Goal: Task Accomplishment & Management: Use online tool/utility

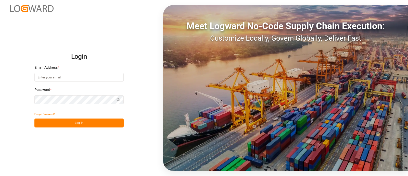
click at [105, 73] on input at bounding box center [78, 77] width 89 height 9
type input "elsie.sanchez@leschaco.com"
click at [88, 124] on button "Log In" at bounding box center [78, 122] width 89 height 9
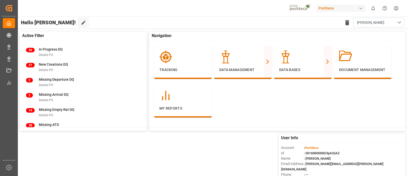
click at [339, 10] on div "Pochteca" at bounding box center [341, 8] width 49 height 7
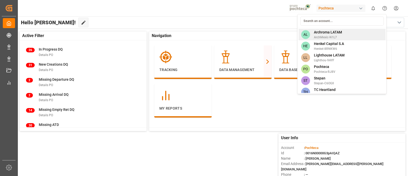
click at [326, 35] on span "ArchMexic-N1L7" at bounding box center [328, 37] width 28 height 5
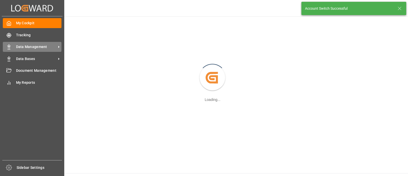
click at [33, 48] on span "Data Management" at bounding box center [36, 46] width 40 height 5
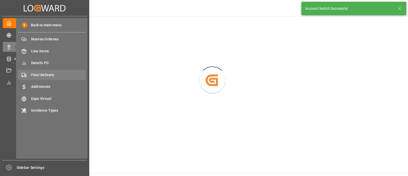
click at [60, 78] on div "Final Delivery Final Delivery" at bounding box center [52, 75] width 68 height 10
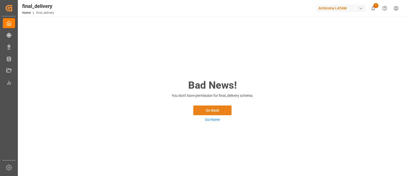
click at [204, 110] on button "Go Back" at bounding box center [212, 110] width 38 height 10
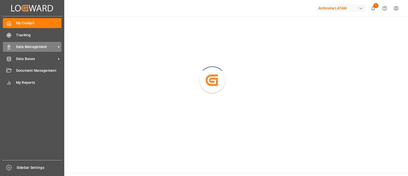
click at [34, 50] on div "Data Management Data Management" at bounding box center [32, 47] width 59 height 10
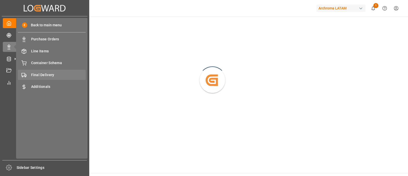
click at [61, 72] on span "Final Delivery" at bounding box center [58, 74] width 55 height 5
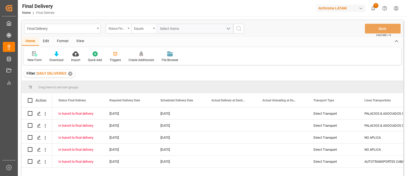
click at [72, 74] on div "✕" at bounding box center [70, 73] width 4 height 4
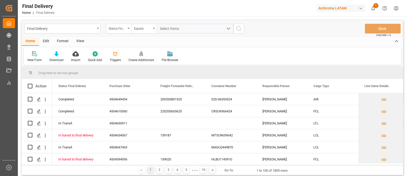
click at [46, 40] on div "Edit" at bounding box center [46, 41] width 14 height 9
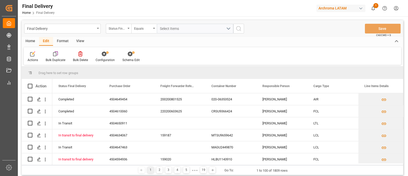
click at [33, 42] on div "Home" at bounding box center [30, 41] width 17 height 9
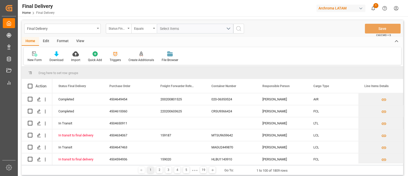
click at [114, 55] on icon at bounding box center [115, 54] width 4 height 4
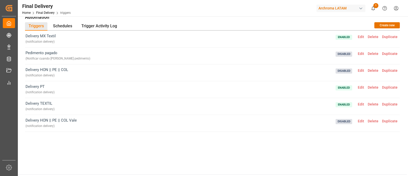
click at [371, 69] on span "Delete" at bounding box center [373, 70] width 14 height 4
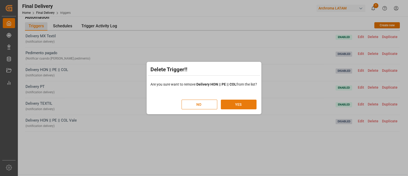
click at [234, 104] on button "YES" at bounding box center [239, 104] width 36 height 10
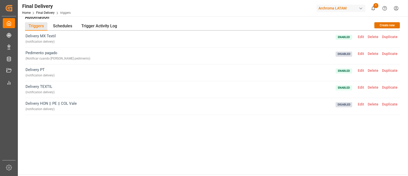
click at [361, 36] on span "Edit" at bounding box center [361, 37] width 10 height 4
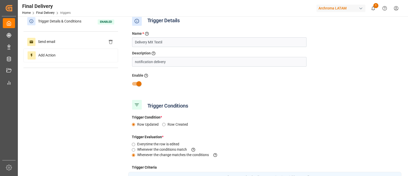
scroll to position [6, 0]
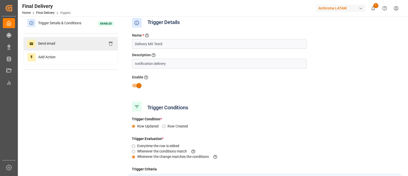
click at [66, 42] on div "Send email" at bounding box center [70, 43] width 95 height 13
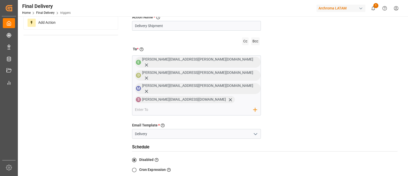
scroll to position [41, 0]
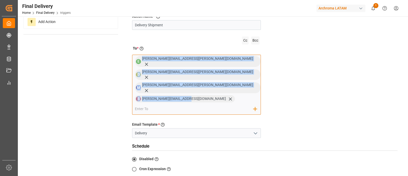
drag, startPoint x: 186, startPoint y: 89, endPoint x: 141, endPoint y: 58, distance: 54.3
click at [141, 58] on div "E erika.cervantes@leschaco.com D dalia.gutierrez@leschaco.com M martha.vaca@arc…" at bounding box center [196, 85] width 129 height 60
copy div "erika.cervantes@leschaco.com D dalia.gutierrez@leschaco.com M martha.vaca@archr…"
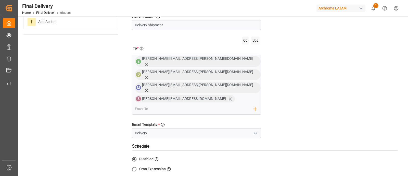
click at [271, 94] on div "Action Name * Give a name to the action being created Delivery Shipment Cc Bcc …" at bounding box center [264, 120] width 273 height 232
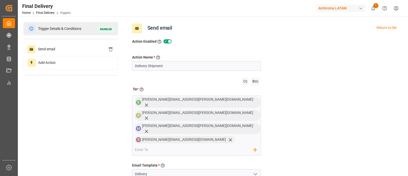
click at [72, 30] on span "Trigger Details & Conditions" at bounding box center [59, 29] width 48 height 8
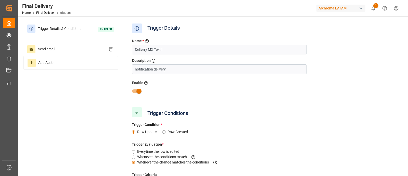
scroll to position [122, 0]
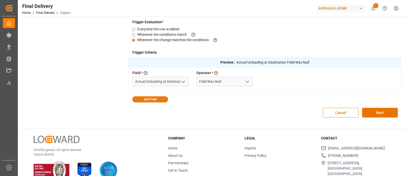
click at [158, 97] on button "Add Field" at bounding box center [150, 99] width 36 height 6
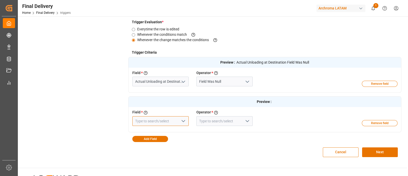
click at [168, 120] on input at bounding box center [160, 121] width 56 height 10
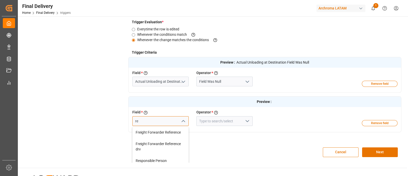
type input "r"
click at [166, 132] on div "Responsible Person" at bounding box center [161, 132] width 56 height 11
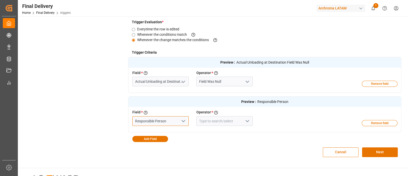
type input "Responsible Person"
click at [213, 148] on div "Cancel Next" at bounding box center [264, 152] width 273 height 20
click at [247, 123] on icon "open menu" at bounding box center [247, 121] width 6 height 6
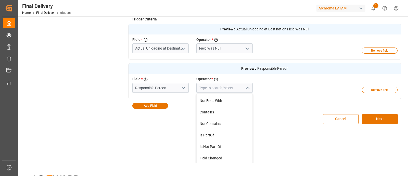
scroll to position [34, 0]
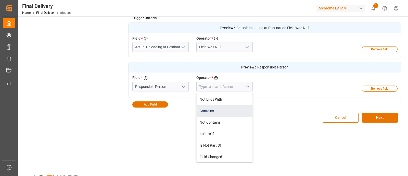
click at [214, 110] on div "Contains" at bounding box center [225, 110] width 56 height 11
type input "Contains"
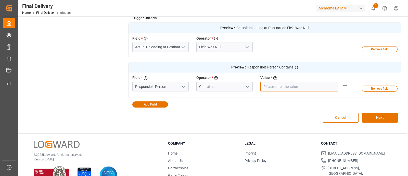
click at [283, 84] on input "text" at bounding box center [299, 87] width 78 height 10
type input "Maria Piranquive,Valeria Hurtado"
click at [292, 110] on div "Cancel Next" at bounding box center [264, 117] width 273 height 20
click at [345, 86] on icon at bounding box center [345, 85] width 6 height 6
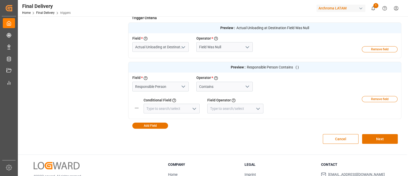
click at [247, 86] on icon "open menu" at bounding box center [247, 86] width 6 height 6
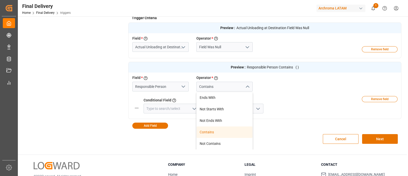
scroll to position [107, 0]
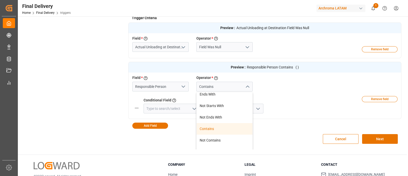
click at [221, 125] on div "Contains" at bounding box center [225, 128] width 56 height 11
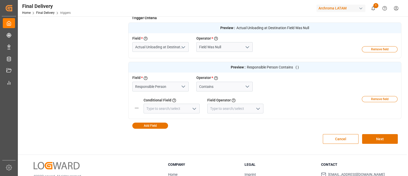
click at [193, 108] on polyline "open menu" at bounding box center [194, 109] width 3 height 2
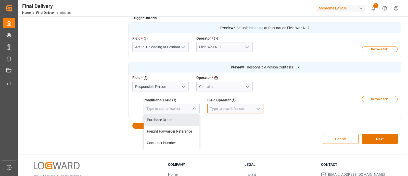
click at [230, 112] on input at bounding box center [235, 109] width 56 height 10
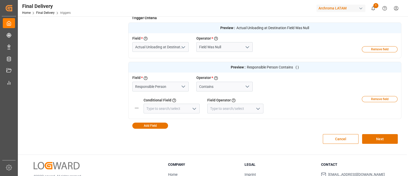
click at [256, 108] on icon "open menu" at bounding box center [258, 109] width 6 height 6
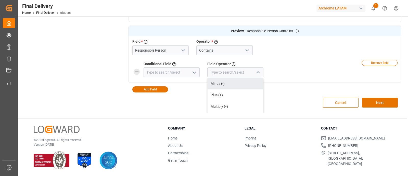
click at [138, 72] on icon at bounding box center [137, 72] width 6 height 6
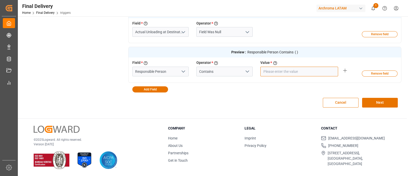
click at [272, 70] on input "text" at bounding box center [299, 72] width 78 height 10
click at [266, 97] on div "Cancel Next" at bounding box center [264, 102] width 273 height 20
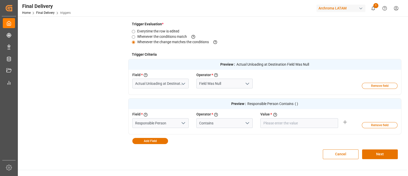
scroll to position [120, 0]
click at [250, 140] on div "Preview : Actual Unloading at Destination Field Was Null Field * Select a field…" at bounding box center [264, 101] width 273 height 85
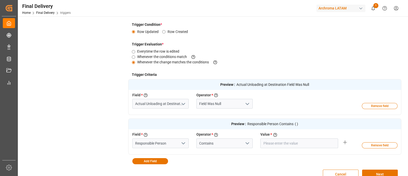
scroll to position [160, 0]
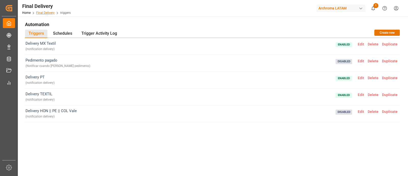
click at [48, 13] on link "Final Delivery" at bounding box center [45, 13] width 18 height 4
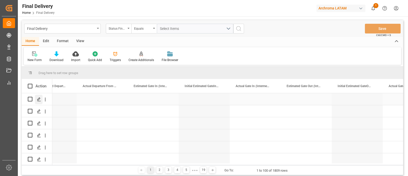
click at [38, 99] on polygon "Press SPACE to select this row." at bounding box center [38, 98] width 3 height 3
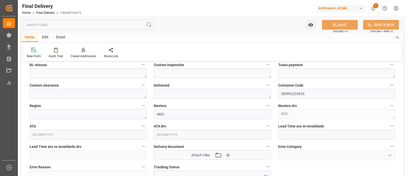
scroll to position [556, 0]
click at [121, 113] on textarea at bounding box center [88, 115] width 117 height 10
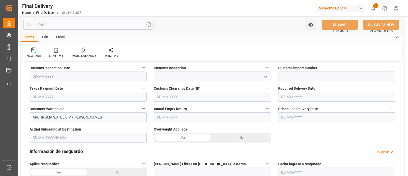
scroll to position [157, 0]
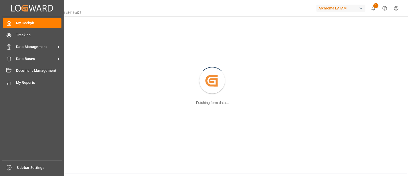
click at [10, 7] on div "Created by potrace 1.15, written by [PERSON_NAME] [DATE]-[DATE] Created by potr…" at bounding box center [32, 8] width 61 height 16
click at [11, 9] on icon at bounding box center [13, 8] width 4 height 6
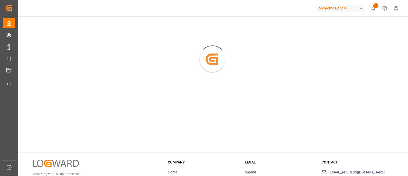
scroll to position [55, 0]
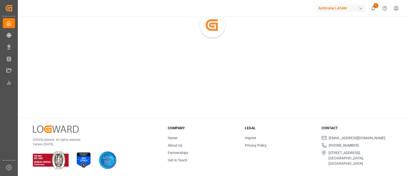
click at [179, 145] on link "About Us" at bounding box center [175, 145] width 15 height 4
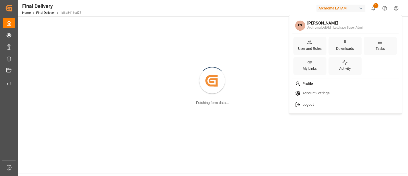
click at [393, 10] on html "Created by potrace 1.15, written by [PERSON_NAME] [DATE]-[DATE] Created by potr…" at bounding box center [204, 88] width 408 height 176
click at [229, 12] on html "Created by potrace 1.15, written by [PERSON_NAME] [DATE]-[DATE] Created by potr…" at bounding box center [204, 88] width 408 height 176
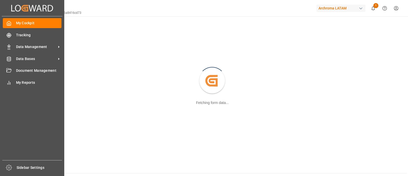
click at [30, 8] on icon at bounding box center [33, 8] width 8 height 6
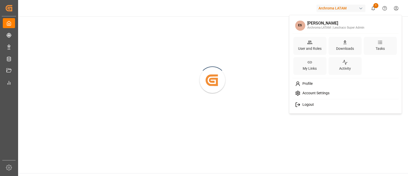
click at [394, 8] on html "Created by potrace 1.15, written by Peter Selinger 2001-2017 Created by potrace…" at bounding box center [204, 88] width 408 height 176
click at [320, 85] on div "Profile" at bounding box center [345, 83] width 105 height 9
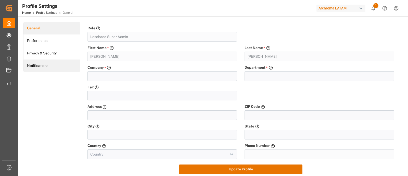
click at [51, 67] on link "Notifications" at bounding box center [51, 65] width 56 height 12
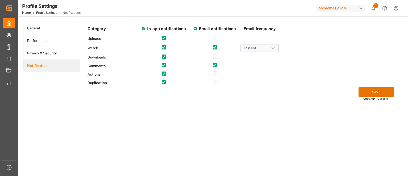
click at [168, 117] on main "General Preferences Privacy & Security Notifications Category In-app notificati…" at bounding box center [212, 100] width 389 height 157
click at [270, 120] on main "General Preferences Privacy & Security Notifications Category In-app notificati…" at bounding box center [212, 100] width 389 height 157
click at [371, 11] on button "1" at bounding box center [373, 8] width 11 height 11
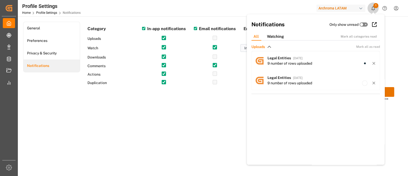
click at [371, 11] on button "1" at bounding box center [373, 8] width 11 height 11
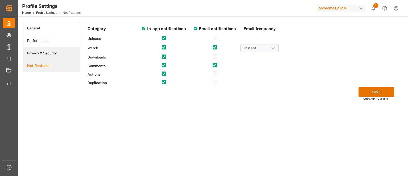
click at [68, 49] on link "Privacy & Security" at bounding box center [51, 53] width 56 height 12
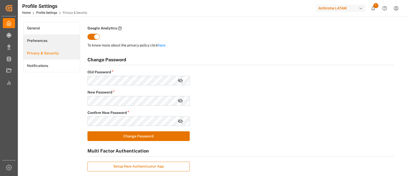
click at [58, 37] on link "Preferences" at bounding box center [51, 40] width 56 height 12
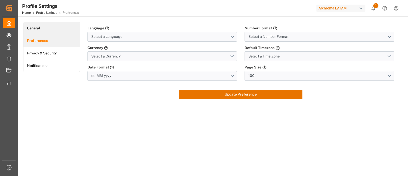
click at [59, 31] on link "General" at bounding box center [51, 28] width 56 height 12
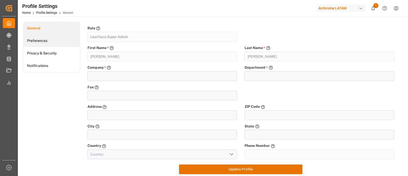
click at [61, 40] on link "Preferences" at bounding box center [51, 40] width 56 height 12
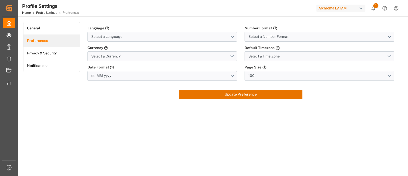
click at [266, 73] on button "100" at bounding box center [320, 76] width 150 height 10
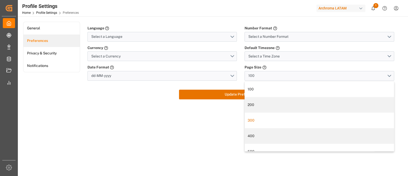
click at [269, 127] on div "300" at bounding box center [319, 120] width 149 height 16
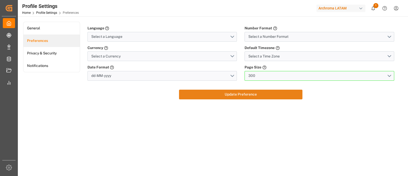
click at [186, 98] on button "Update Preference" at bounding box center [240, 95] width 123 height 10
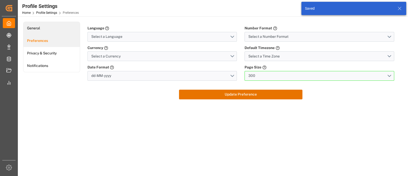
click at [49, 27] on link "General" at bounding box center [51, 28] width 56 height 12
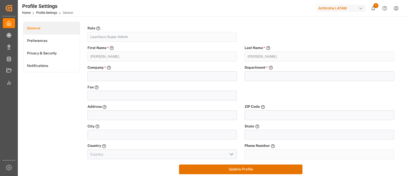
click at [84, 8] on div "Profile Settings Home Profile Settings General Archroma LATAM 1 Notifications O…" at bounding box center [211, 8] width 394 height 16
click at [42, 6] on div "Profile Settings" at bounding box center [47, 6] width 51 height 8
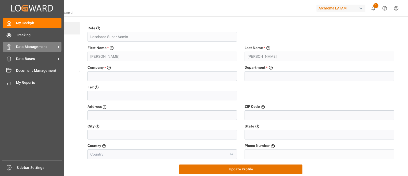
click at [33, 48] on span "Data Management" at bounding box center [36, 46] width 40 height 5
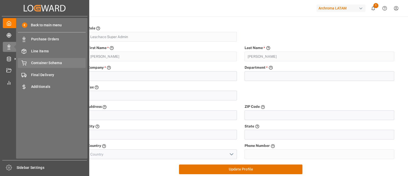
click at [54, 64] on span "Container Schema" at bounding box center [58, 62] width 55 height 5
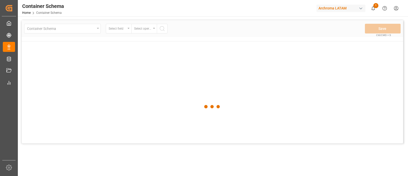
click at [126, 30] on div at bounding box center [213, 106] width 382 height 173
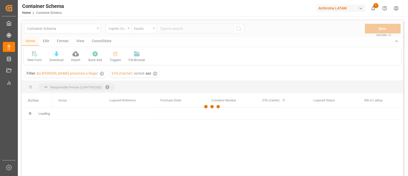
click at [87, 75] on div at bounding box center [213, 106] width 382 height 173
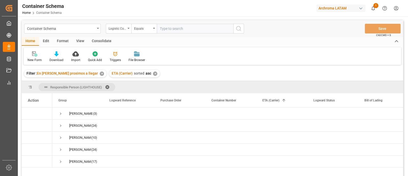
click at [100, 75] on div "✕" at bounding box center [102, 73] width 4 height 4
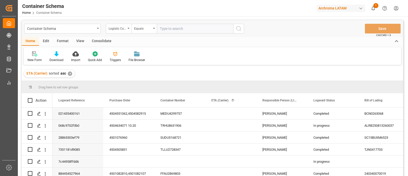
click at [68, 73] on div "✕" at bounding box center [70, 73] width 4 height 4
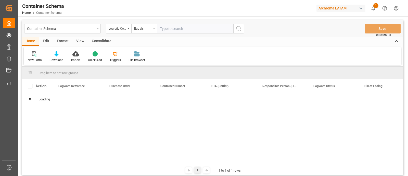
click at [126, 31] on div "Logistic Coordinator Reference Number" at bounding box center [119, 29] width 26 height 10
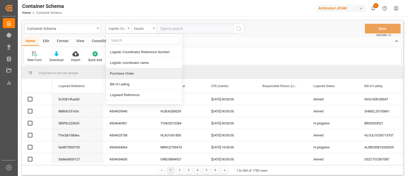
click at [142, 71] on div "Purchase Order" at bounding box center [144, 73] width 76 height 11
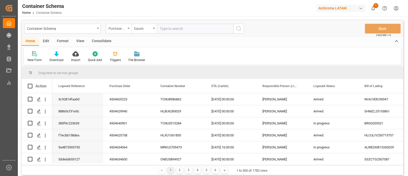
click at [162, 30] on input "text" at bounding box center [195, 29] width 77 height 10
paste input "4504640901"
type input "4504640901"
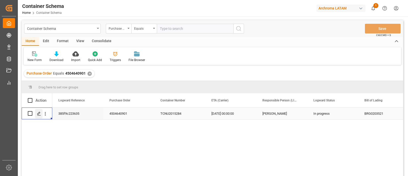
click at [40, 112] on icon "Press SPACE to select this row." at bounding box center [39, 113] width 4 height 4
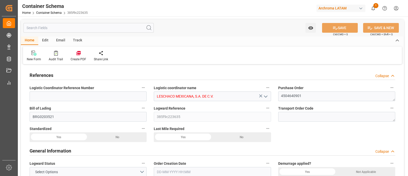
type input "0"
type input "7"
type input "1"
type input "4"
type input "800"
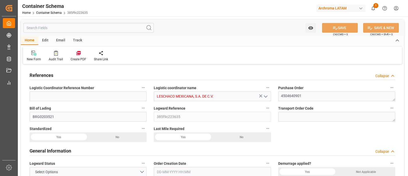
type input "896"
type input "MSC"
type input "Mediterranean Shipping Company"
type input "DEBRV"
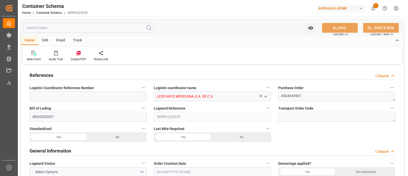
type input "MXVER"
type input "MXATM"
type input "MXVER"
type input "9231822"
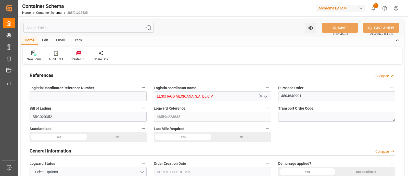
type input "9231822"
type input "11-08-2025 19:30"
type input "08-08-2025"
type input "11-08-2025"
type input "[DATE]"
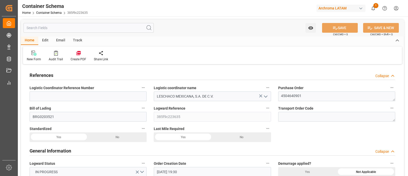
type input "19-08-2025 15:30"
type input "19-08-2025 00:00"
type input "18-08-2025 00:15"
type input "01-09-2025 00:00"
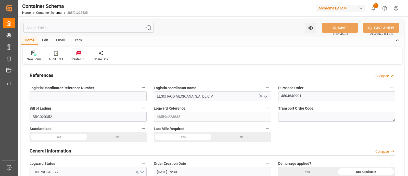
type input "03-09-2025 19:45"
type input "02-09-2025 00:00"
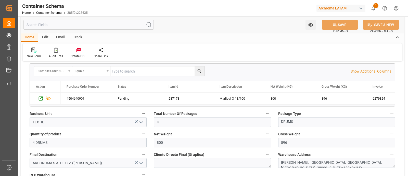
scroll to position [127, 0]
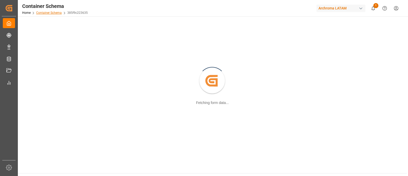
click at [49, 13] on link "Container Schema" at bounding box center [49, 13] width 26 height 4
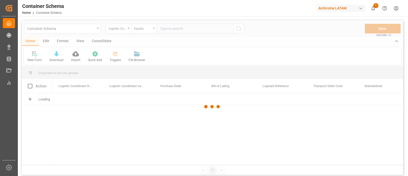
click at [117, 56] on div at bounding box center [213, 106] width 382 height 173
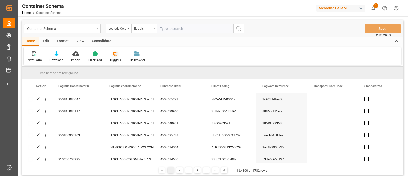
click at [119, 53] on div at bounding box center [115, 53] width 11 height 5
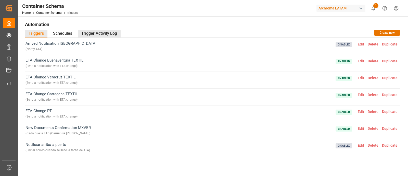
click at [103, 34] on div "Trigger Activity Log" at bounding box center [99, 34] width 43 height 8
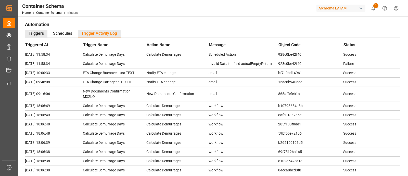
click at [38, 33] on div "Triggers" at bounding box center [36, 34] width 22 height 8
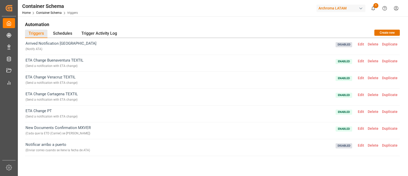
scroll to position [43, 0]
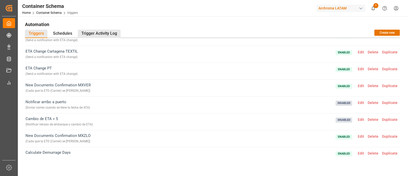
click at [106, 33] on div "Trigger Activity Log" at bounding box center [99, 34] width 43 height 8
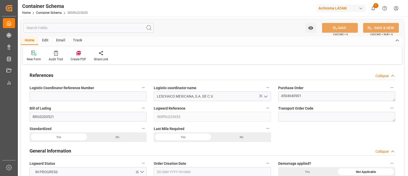
type input "0"
type input "7"
type input "1"
type input "4"
type input "800"
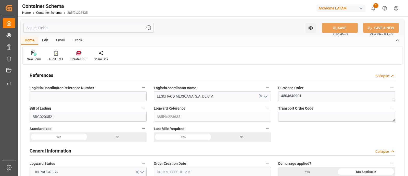
type input "896"
type input "MSC"
type input "Mediterranean Shipping Company"
type input "DEBRV"
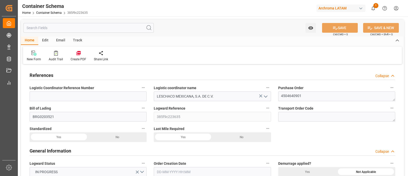
type input "MXVER"
type input "MXATM"
type input "MXVER"
type input "9231822"
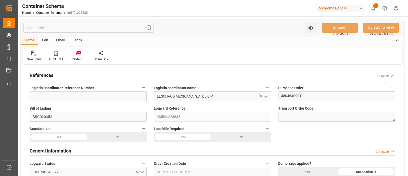
type input "9231822"
type input "[DATE] 19:30"
type input "[DATE]"
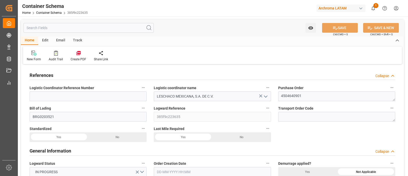
type input "[DATE] 15:30"
type input "19-08-2025 00:00"
type input "18-08-2025 00:15"
type input "01-09-2025 00:00"
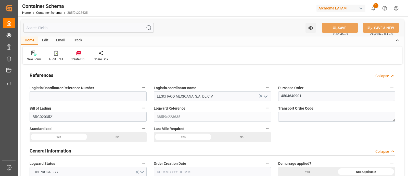
type input "03-09-2025 19:45"
type input "02-09-2025 00:00"
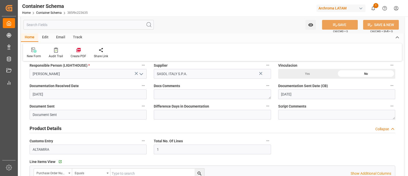
scroll to position [139, 0]
click at [85, 148] on input "ALTAMIRA" at bounding box center [88, 149] width 117 height 10
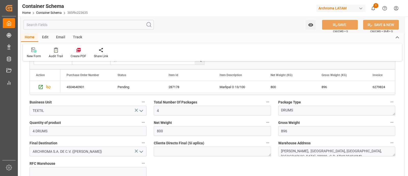
scroll to position [253, 0]
click at [41, 86] on icon "Press SPACE to select this row." at bounding box center [41, 86] width 4 height 4
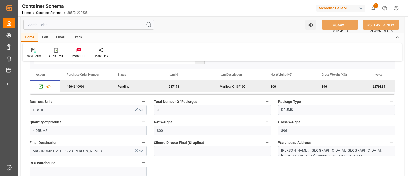
scroll to position [136, 0]
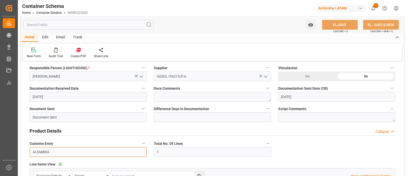
click at [85, 148] on input "ALTAMIRA" at bounding box center [88, 152] width 117 height 10
paste input "[GEOGRAPHIC_DATA]"
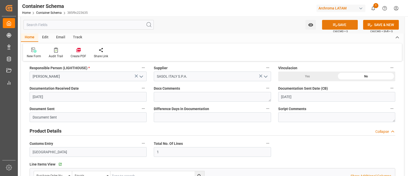
click at [338, 23] on button "SAVE" at bounding box center [340, 25] width 36 height 10
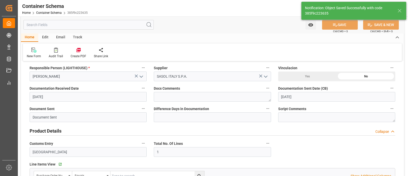
type input "ALTAMIRA"
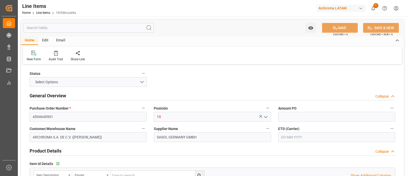
type input "4"
type input "800"
type input "896"
type input "1800"
type input "[PHONE_NUMBER]"
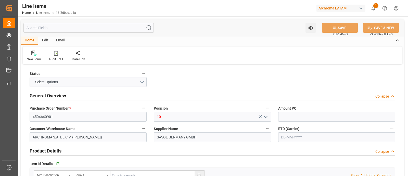
type input "[DATE]"
type input "[DATE] 21:50"
type input "[DATE] 21:59"
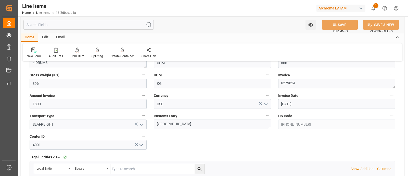
scroll to position [225, 0]
click at [255, 120] on textarea "[GEOGRAPHIC_DATA]" at bounding box center [212, 124] width 117 height 10
click at [219, 143] on div "Status PENDING General Overview Collapse Purchase Order Number * 4504640901 Pos…" at bounding box center [212, 91] width 383 height 500
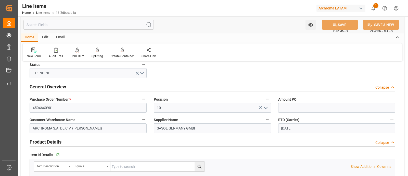
scroll to position [0, 0]
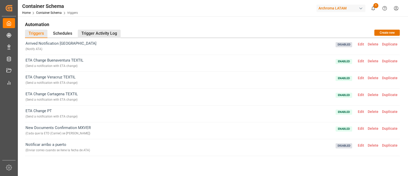
click at [107, 31] on div "Trigger Activity Log" at bounding box center [99, 34] width 43 height 8
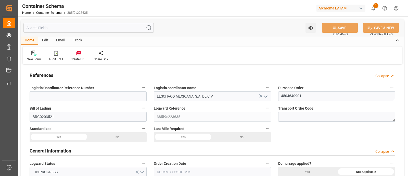
type input "0"
type input "7"
type input "1"
type input "4"
type input "800"
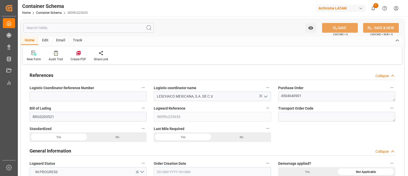
type input "896"
type input "MSC"
type input "Mediterranean Shipping Company"
type input "DEBRV"
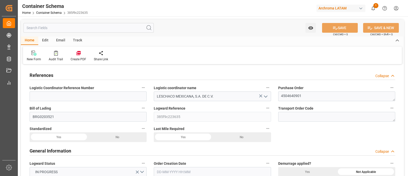
type input "MXVER"
type input "MXATM"
type input "MXVER"
type input "9231822"
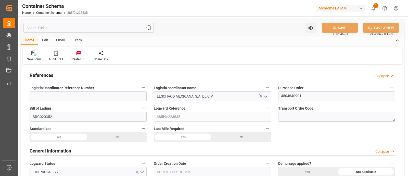
type input "9231822"
type input "11-08-2025 19:30"
type input "[DATE]"
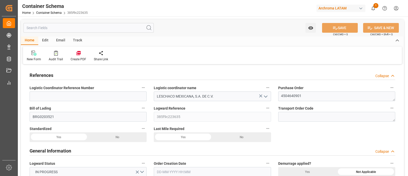
type input "19-08-2025 15:30"
type input "19-08-2025 00:00"
type input "18-08-2025 00:15"
type input "01-09-2025 00:00"
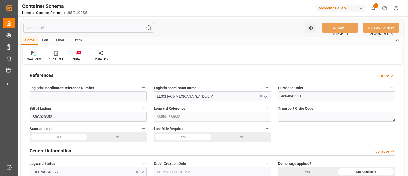
type input "03-09-2025 19:45"
type input "02-09-2025 00:00"
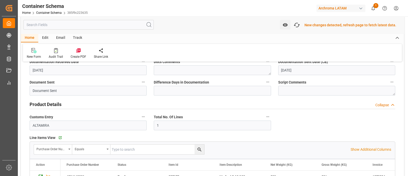
scroll to position [163, 0]
click at [302, 26] on div "Fetch latest updates New changes detected, refresh page to fetch latest data." at bounding box center [345, 25] width 108 height 10
click at [300, 26] on icon "button" at bounding box center [297, 25] width 8 height 8
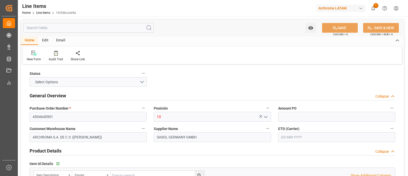
type input "4504640901"
type input "10"
type input "ARCHROMA S.A. DE C.V. ([PERSON_NAME])"
type input "SASOL GERMANY GMBH"
type input "287178"
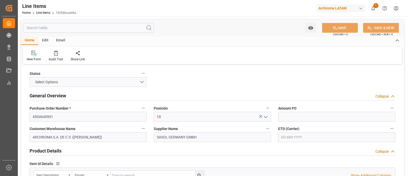
type textarea "Marlipal O 13/100"
type input "DRUMS"
type textarea "4 DRUMS"
type input "KGM"
type input "KG"
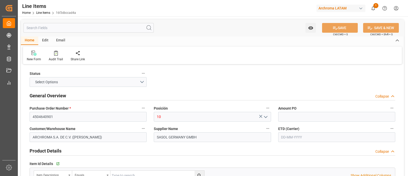
type textarea "6279824"
type input "USD"
type input "SEAFREIGHT"
type textarea "VERACRUZ"
type input "4001"
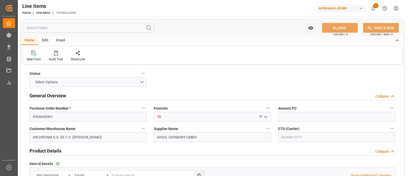
type input "FCA"
type input "ALEMANIA"
type textarea "Definitivo"
type input "385f9c223635"
type input "4"
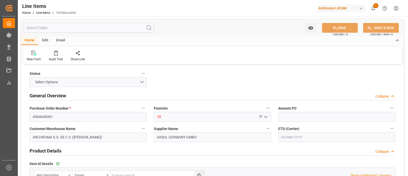
type input "800"
type input "896"
type input "1800"
type input "3402.42.10.00"
type input "19-08-2025"
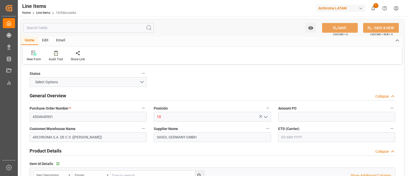
type input "07-08-2025"
type input "[DATE] 22:06"
type input "08-08-2025 21:59"
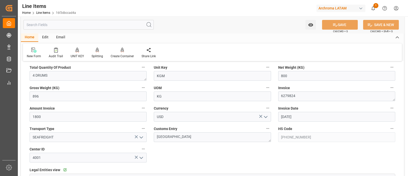
scroll to position [213, 0]
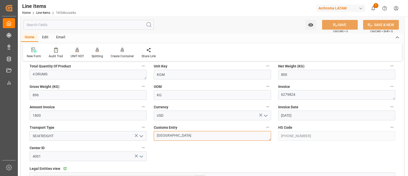
click at [178, 138] on textarea "VERACRUZ" at bounding box center [212, 136] width 117 height 10
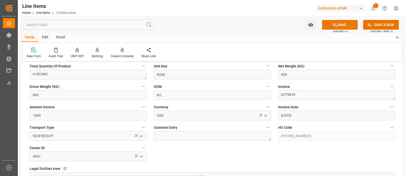
click at [330, 25] on button "SAVE" at bounding box center [340, 25] width 36 height 10
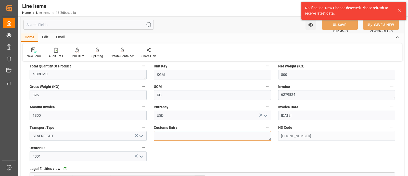
click at [187, 135] on textarea "VERACRUZ" at bounding box center [212, 136] width 117 height 10
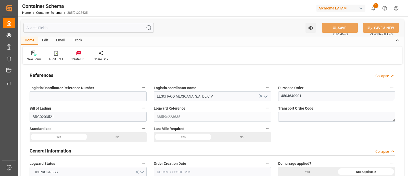
type input "0"
type input "7"
type input "1"
type input "4"
type input "800"
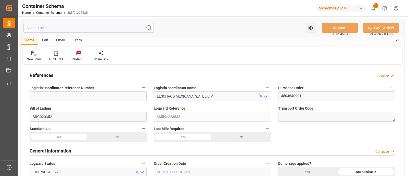
type input "896"
type input "MSC"
type input "Mediterranean Shipping Company"
type input "DEBRV"
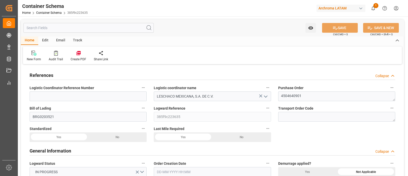
type input "MXVER"
type input "MXATM"
type input "MXVER"
type input "9231822"
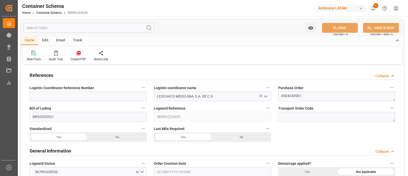
type input "9231822"
type input "11-08-2025 19:30"
type input "[DATE]"
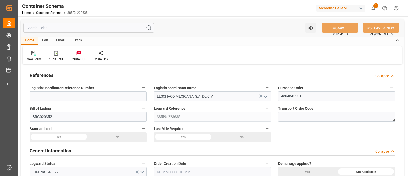
type input "19-08-2025 15:30"
type input "19-08-2025 00:00"
type input "18-08-2025 00:15"
type input "01-09-2025 00:00"
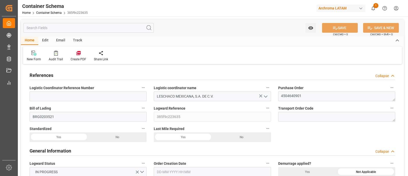
type input "03-09-2025 19:45"
type input "02-09-2025 00:00"
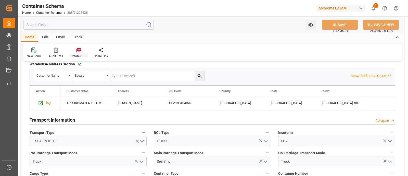
scroll to position [372, 0]
click at [358, 76] on p "Show Additional Columns" at bounding box center [371, 75] width 41 height 5
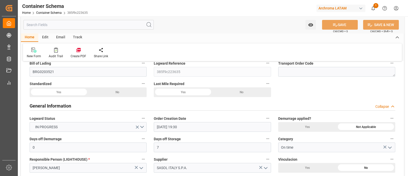
scroll to position [45, 0]
click at [392, 148] on icon "open menu" at bounding box center [390, 148] width 6 height 6
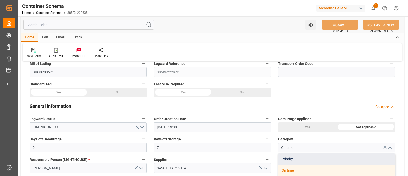
click at [341, 159] on div "Priority" at bounding box center [337, 158] width 117 height 11
type input "Priority"
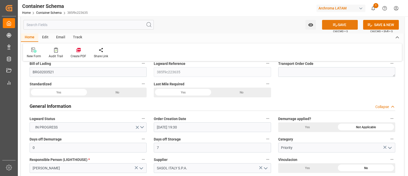
click at [340, 24] on button "SAVE" at bounding box center [340, 25] width 36 height 10
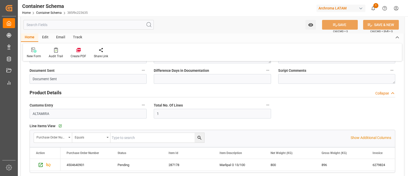
scroll to position [175, 0]
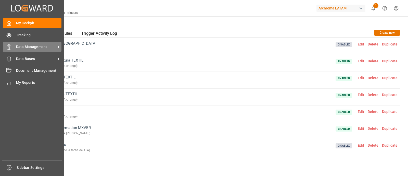
click at [35, 48] on span "Data Management" at bounding box center [36, 46] width 40 height 5
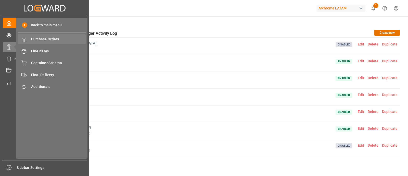
click at [61, 42] on div "Purchase Orders Purchase Orders" at bounding box center [52, 39] width 68 height 10
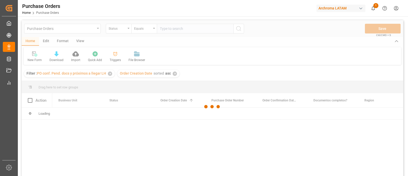
click at [111, 74] on div at bounding box center [213, 106] width 382 height 173
click at [110, 74] on div "✕" at bounding box center [110, 73] width 4 height 4
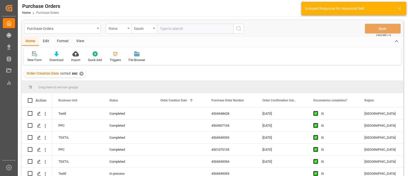
click at [80, 74] on div "✕" at bounding box center [81, 73] width 4 height 4
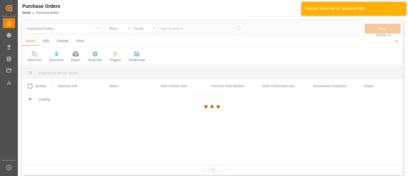
click at [126, 34] on div at bounding box center [213, 106] width 382 height 173
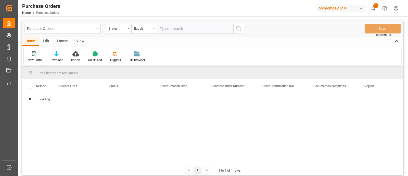
click at [128, 30] on div "Status" at bounding box center [119, 29] width 26 height 10
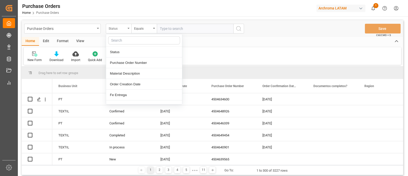
click at [128, 30] on div "Status" at bounding box center [119, 29] width 26 height 10
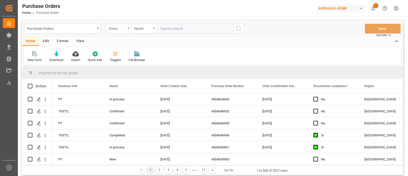
click at [128, 30] on div "Status" at bounding box center [119, 29] width 26 height 10
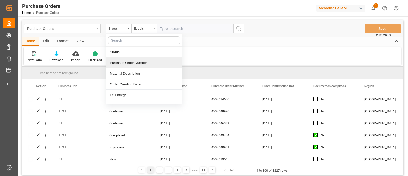
click at [137, 60] on div "Purchase Order Number" at bounding box center [144, 62] width 76 height 11
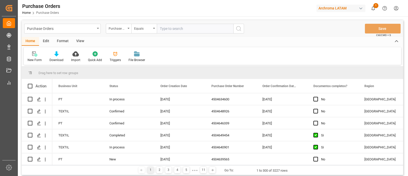
click at [175, 28] on input "text" at bounding box center [195, 29] width 77 height 10
paste input "[GEOGRAPHIC_DATA]"
type input "[GEOGRAPHIC_DATA]"
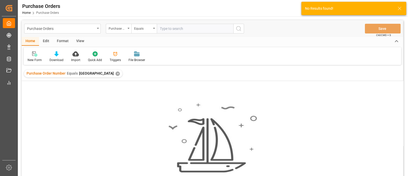
click at [116, 71] on div "✕" at bounding box center [118, 73] width 4 height 4
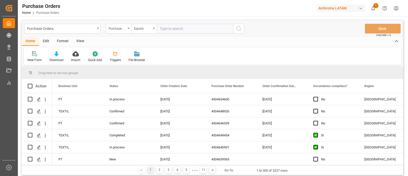
click at [177, 31] on input "text" at bounding box center [195, 29] width 77 height 10
paste input "4504640901"
type input "4504640901"
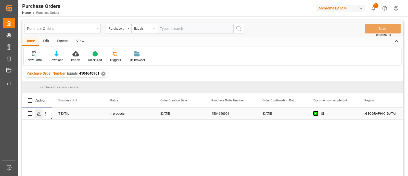
click at [39, 112] on polygon "Press SPACE to select this row." at bounding box center [38, 113] width 3 height 3
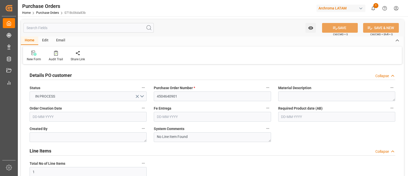
type input "[DATE]"
type input "10-09-2025"
type input "[DATE]"
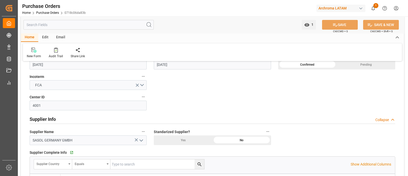
scroll to position [169, 0]
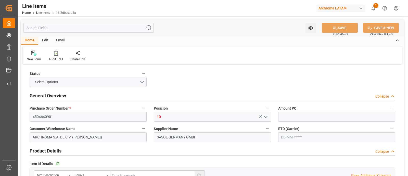
type input "4"
type input "800"
type input "896"
type input "1800"
type input "[PHONE_NUMBER]"
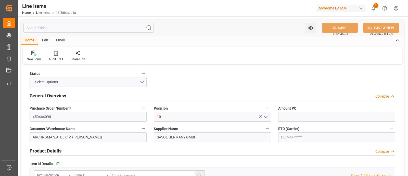
type input "[DATE]"
type input "[DATE] 22:14"
type input "[DATE] 21:59"
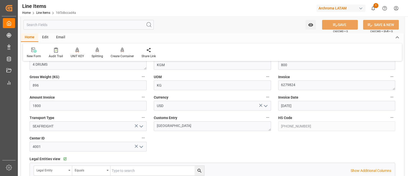
scroll to position [223, 0]
click at [224, 126] on textarea "[GEOGRAPHIC_DATA]" at bounding box center [212, 126] width 117 height 10
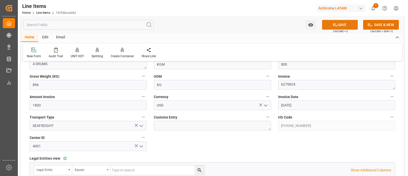
click at [328, 24] on button "SAVE" at bounding box center [340, 25] width 36 height 10
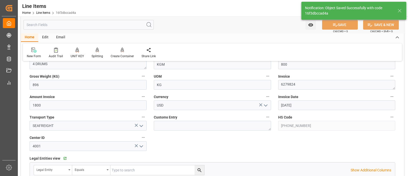
type input "[DATE] 22:15"
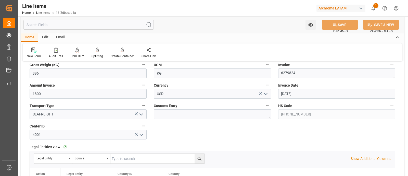
scroll to position [234, 0]
click at [176, 112] on textarea at bounding box center [212, 114] width 117 height 10
paste textarea "VERACRUZ"
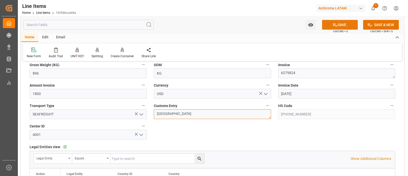
type textarea "VERACRUZ"
click at [329, 21] on button "SAVE" at bounding box center [340, 25] width 36 height 10
click at [189, 112] on textarea "[GEOGRAPHIC_DATA]" at bounding box center [212, 114] width 117 height 10
click at [330, 24] on button "SAVE" at bounding box center [340, 25] width 36 height 10
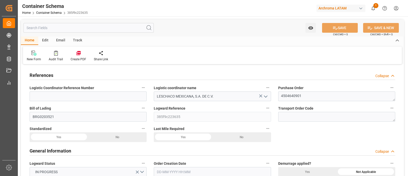
type input "0"
type input "7"
type input "1"
type input "4"
type input "800"
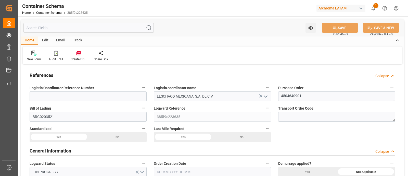
type input "896"
type input "MSC"
type input "Mediterranean Shipping Company"
type input "DEBRV"
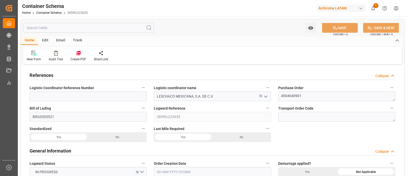
type input "MXVER"
type input "MXATM"
type input "MXVER"
type input "9231822"
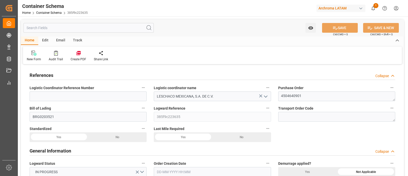
type input "9231822"
type input "[DATE] 19:30"
type input "[DATE]"
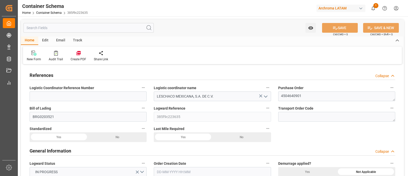
type input "[DATE] 15:30"
type input "[DATE] 00:00"
type input "[DATE] 00:15"
type input "[DATE] 00:00"
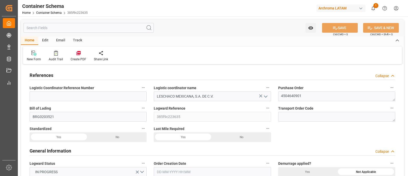
type input "[DATE] 19:45"
type input "[DATE] 00:00"
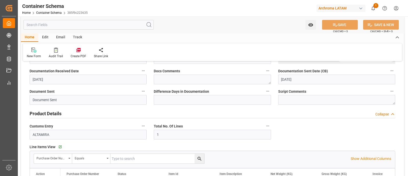
scroll to position [154, 0]
click at [96, 136] on input "ALTAMIRA" at bounding box center [88, 134] width 117 height 10
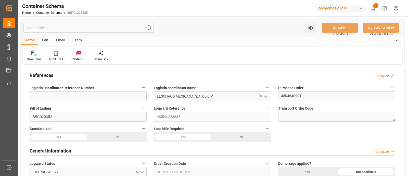
type input "0"
type input "7"
type input "1"
type input "4"
type input "800"
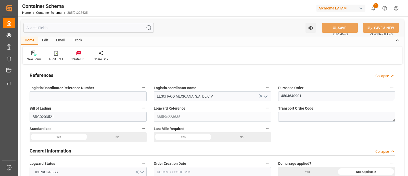
type input "896"
type input "MSC"
type input "Mediterranean Shipping Company"
type input "DEBRV"
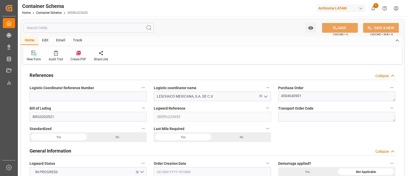
type input "MXVER"
type input "MXATM"
type input "MXVER"
type input "9231822"
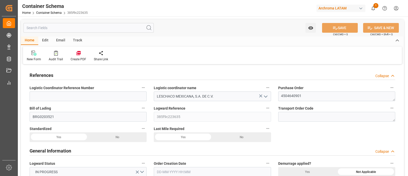
type input "9231822"
type input "[DATE] 19:30"
type input "08-08-2025"
type input "11-08-2025"
type input "[DATE]"
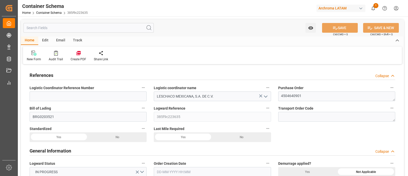
type input "[DATE] 15:30"
type input "[DATE] 00:00"
type input "[DATE] 00:15"
type input "[DATE] 00:00"
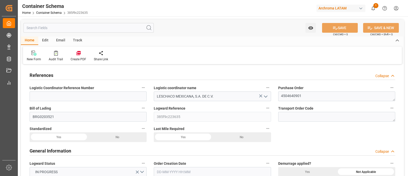
type input "[DATE] 19:45"
type input "[DATE] 00:00"
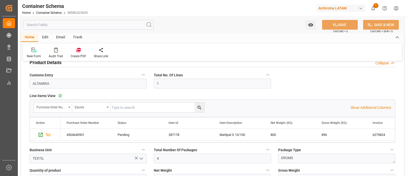
scroll to position [205, 0]
click at [116, 83] on input "ALTAMIRA" at bounding box center [88, 83] width 117 height 10
paste input "VERACRUZ"
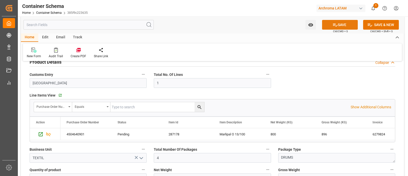
click at [329, 25] on button "SAVE" at bounding box center [340, 25] width 36 height 10
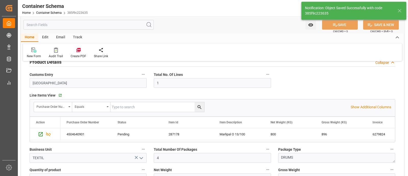
type input "ALTAMIRA"
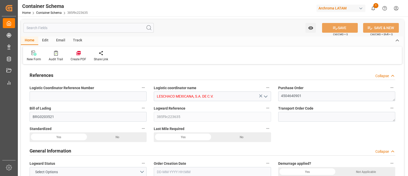
type input "0"
type input "7"
type input "1"
type input "4"
type input "800"
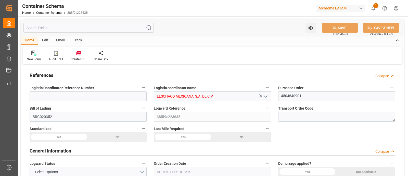
type input "896"
type input "MSC"
type input "Mediterranean Shipping Company"
type input "DEBRV"
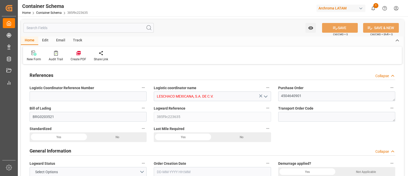
type input "MXVER"
type input "MXATM"
type input "MXVER"
type input "9231822"
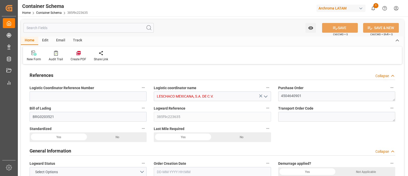
type input "9231822"
type input "11-08-2025 19:30"
type input "08-08-2025"
type input "11-08-2025"
type input "[DATE]"
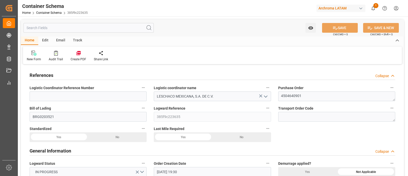
type input "19-08-2025 15:30"
type input "19-08-2025 00:00"
type input "18-08-2025 00:15"
type input "01-09-2025 00:00"
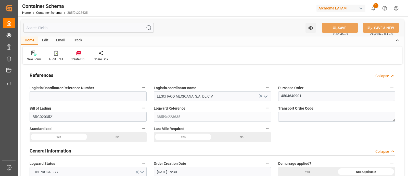
type input "03-09-2025 19:45"
type input "02-09-2025 00:00"
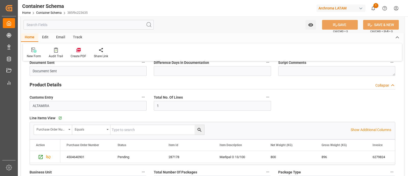
scroll to position [183, 0]
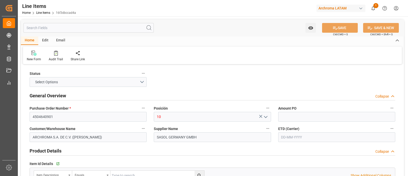
type input "4"
type input "800"
type input "896"
type input "1800"
type input "[PHONE_NUMBER]"
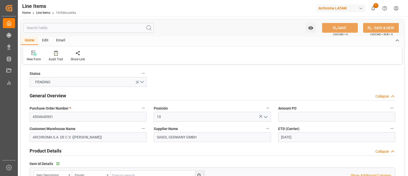
type input "[DATE]"
type input "[DATE] 22:18"
type input "[DATE] 21:59"
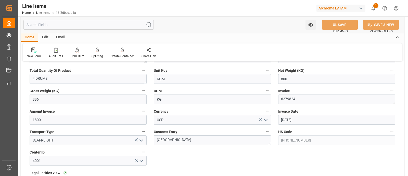
scroll to position [214, 0]
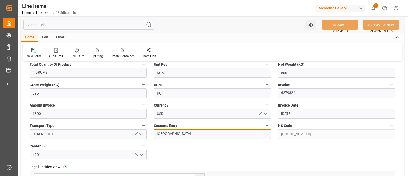
click at [213, 131] on textarea "VERACRUZ" at bounding box center [212, 134] width 117 height 10
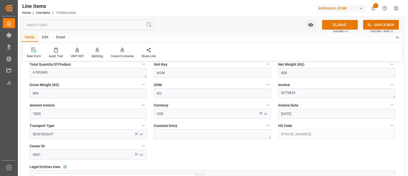
click at [328, 28] on button "SAVE" at bounding box center [340, 25] width 36 height 10
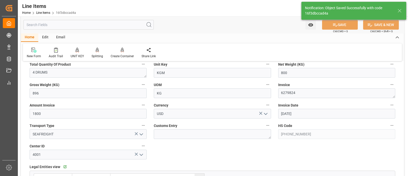
type input "14-08-2025 22:19"
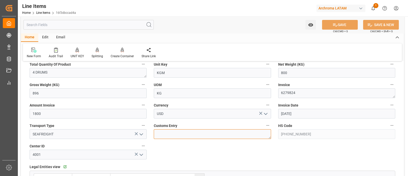
click at [200, 137] on textarea "VERACRUZ" at bounding box center [212, 134] width 117 height 10
paste textarea "VERACRUZ"
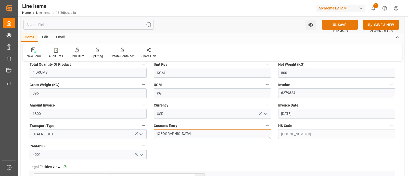
type textarea "VERACRUZ"
click at [330, 24] on button "SAVE" at bounding box center [340, 25] width 36 height 10
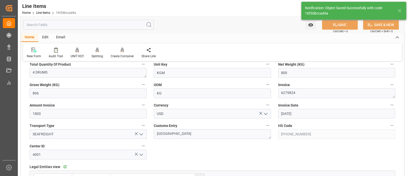
type input "14-08-2025 22:20"
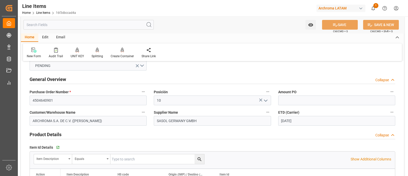
scroll to position [0, 0]
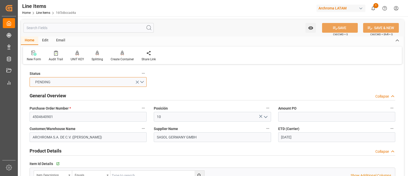
click at [142, 82] on button "PENDING" at bounding box center [88, 82] width 117 height 10
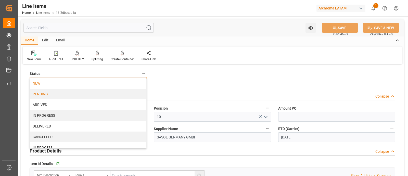
click at [109, 84] on div "NEW" at bounding box center [88, 83] width 117 height 11
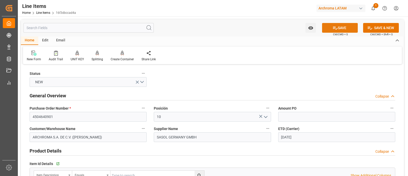
click at [334, 31] on button "SAVE" at bounding box center [340, 28] width 36 height 10
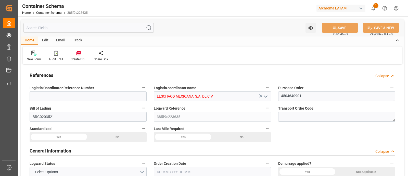
type input "0"
type input "7"
type input "1"
type input "4"
type input "800"
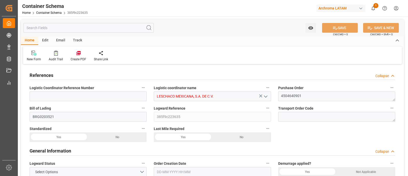
type input "896"
type input "MSC"
type input "Mediterranean Shipping Company"
type input "DEBRV"
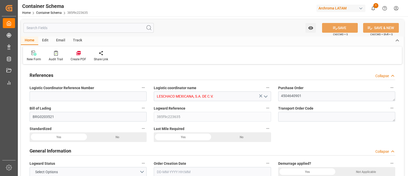
type input "MXATM"
type input "MXVER"
type input "9231822"
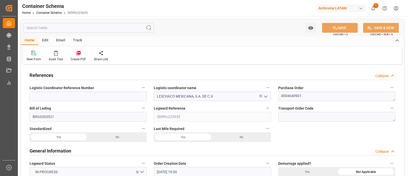
type input "[DATE] 19:30"
type input "[DATE]"
type input "[DATE] 15:30"
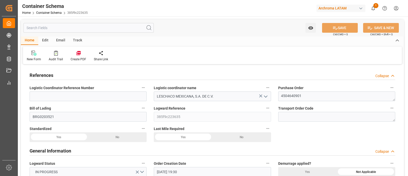
type input "[DATE] 00:00"
type input "[DATE] 00:15"
type input "[DATE] 00:00"
type input "[DATE] 19:45"
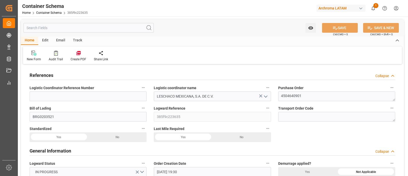
type input "[DATE] 19:45"
type input "[DATE] 00:00"
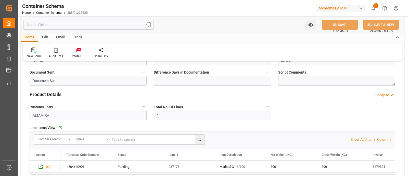
scroll to position [173, 0]
click at [130, 110] on input "ALTAMIRA" at bounding box center [88, 115] width 117 height 10
click at [142, 107] on icon "button" at bounding box center [143, 106] width 4 height 4
click at [149, 106] on icon at bounding box center [146, 105] width 5 height 5
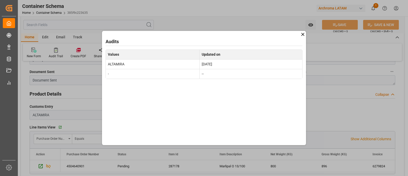
click at [302, 33] on icon at bounding box center [302, 34] width 3 height 3
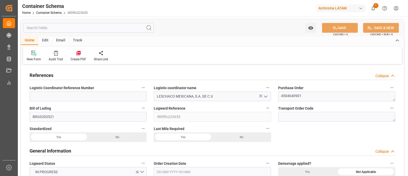
type input "0"
type input "7"
type input "1"
type input "4"
type input "800"
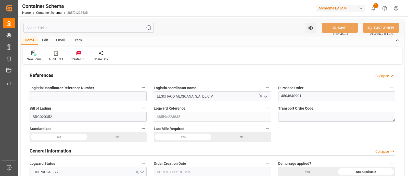
type input "896"
type input "MSC"
type input "Mediterranean Shipping Company"
type input "DEBRV"
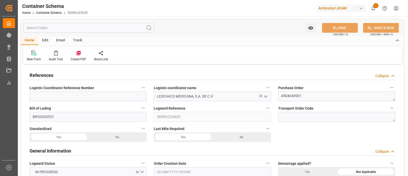
type input "MXATM"
type input "MXVER"
type input "9231822"
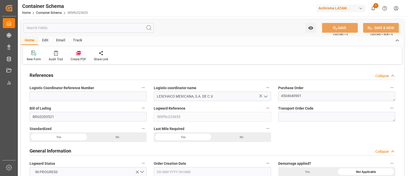
type input "[DATE] 19:30"
type input "[DATE]"
type input "[DATE] 15:30"
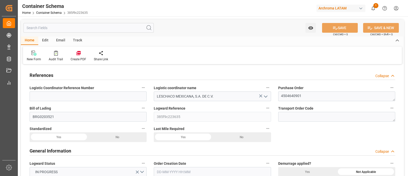
type input "[DATE] 00:00"
type input "[DATE] 00:15"
type input "[DATE] 00:00"
type input "[DATE] 19:45"
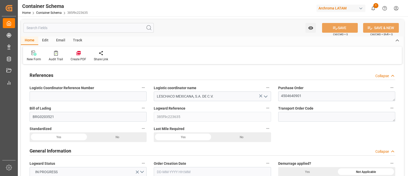
type input "[DATE] 19:45"
type input "[DATE] 00:00"
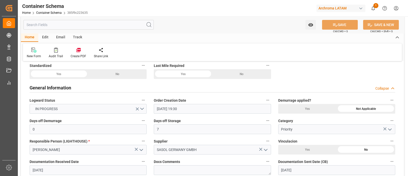
scroll to position [64, 0]
click at [144, 108] on button "IN PROGRESS" at bounding box center [88, 108] width 117 height 10
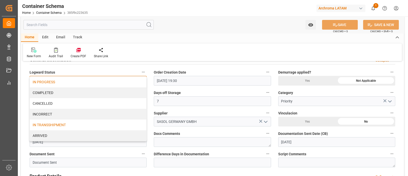
scroll to position [92, 0]
click at [105, 123] on div "IN TRANSSHIPMENT" at bounding box center [88, 124] width 117 height 11
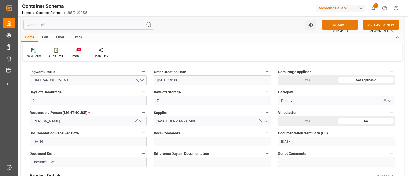
click at [330, 26] on button "SAVE" at bounding box center [340, 25] width 36 height 10
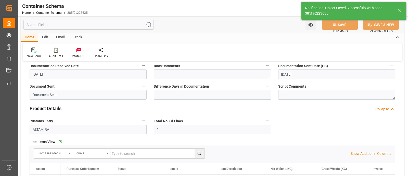
scroll to position [159, 0]
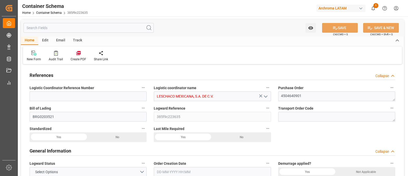
type input "0"
type input "7"
type input "1"
type input "4"
type input "800"
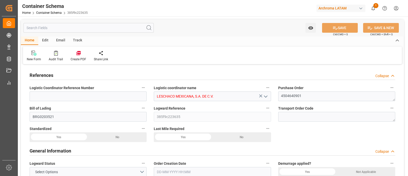
type input "896"
type input "MSC"
type input "Mediterranean Shipping Company"
type input "DEBRV"
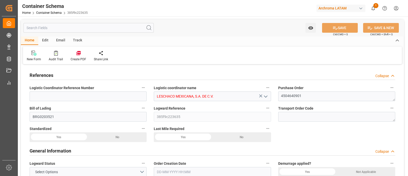
type input "MXATM"
type input "MXVER"
type input "9231822"
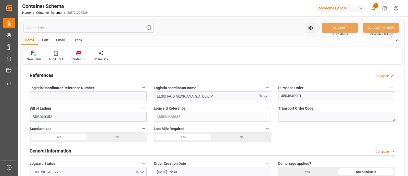
type input "[DATE] 19:30"
type input "[DATE]"
type input "[DATE] 15:30"
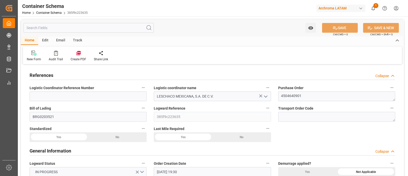
type input "19-08-2025 00:00"
type input "[DATE] 00:00"
type input "[DATE] 00:15"
type input "01-09-2025 00:00"
type input "[DATE] 19:45"
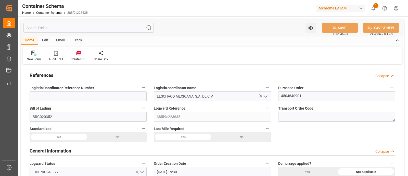
type input "[DATE] 19:45"
type input "[DATE] 00:00"
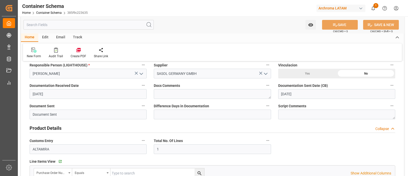
scroll to position [181, 0]
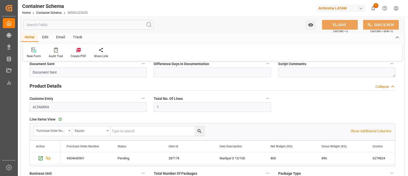
click at [43, 37] on div "Edit" at bounding box center [45, 37] width 14 height 9
click at [32, 37] on div "Home" at bounding box center [29, 37] width 17 height 9
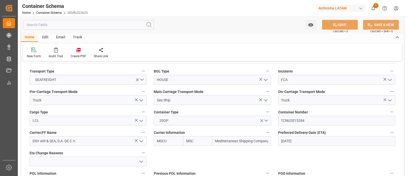
scroll to position [433, 0]
click at [206, 45] on div "New Form Audit Trail Create PDF Share Link" at bounding box center [212, 52] width 379 height 18
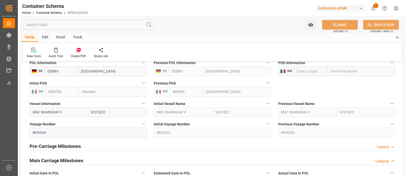
scroll to position [544, 0]
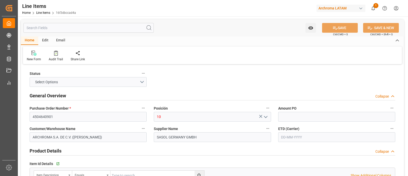
type input "4"
type input "800"
type input "896"
type input "1800"
type input "[PHONE_NUMBER]"
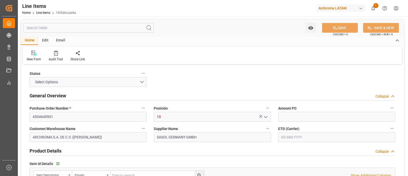
type input "[DATE]"
type input "[DATE] 22:22"
type input "[DATE] 21:59"
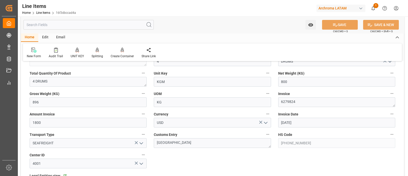
scroll to position [206, 0]
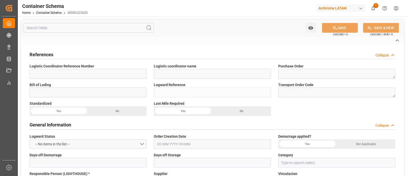
type input "LESCHACO MEXICANA, S.A. DE C.V."
type textarea "4504640901"
type input "BRG0203521"
type input "385f9c223635"
type input "Priority"
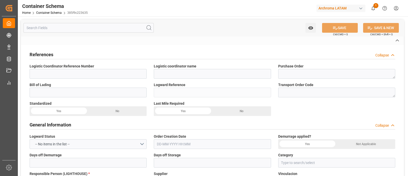
type input "[PERSON_NAME]"
type input "SASOL GERMANY GMBH"
type input "Document Sent"
type input "ALTAMIRA"
type input "TEXTIL"
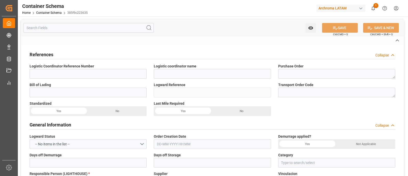
type textarea "DRUMS"
type input "4 DRUMS"
type input "ARCHROMA S.A. DE C.V. ([PERSON_NAME])"
type textarea "[PERSON_NAME], [GEOGRAPHIC_DATA], [GEOGRAPHIC_DATA],[GEOGRAPHIC_DATA], 38900 , …"
type input "HOUSE"
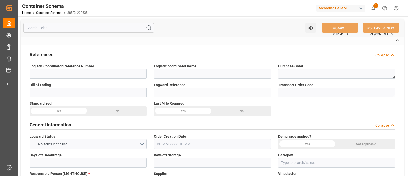
type input "FCA"
type input "Truck"
type input "Sea Ship"
type input "Truck"
type input "LCL"
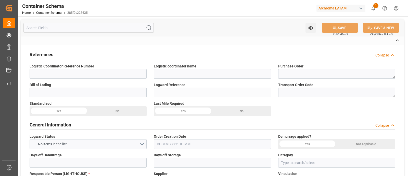
type input "TCNU2015284"
type input "DSV AIR & SEA, S.A. DE C.V."
type input "MSCU"
type input "Bremerhaven"
type input "[GEOGRAPHIC_DATA]"
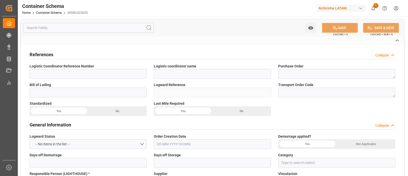
type input "Altamira"
type input "[GEOGRAPHIC_DATA]"
type input "MSC SHANGHAI V"
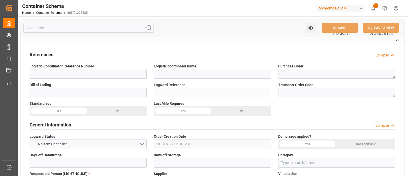
type input "NH533A"
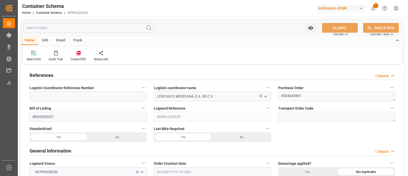
type input "0"
type input "7"
type input "1"
type input "4"
type input "800"
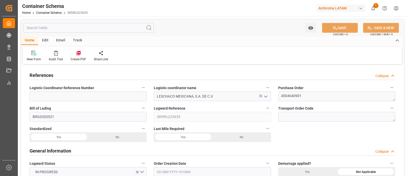
type input "896"
type input "MSC"
type input "Mediterranean Shipping Company"
type input "DEBRV"
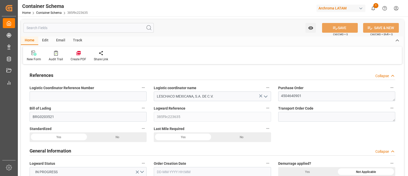
type input "MXATM"
type input "MXVER"
type input "9231822"
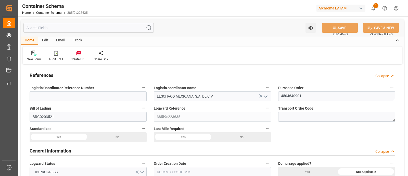
type input "11-08-2025 19:30"
type input "[DATE]"
type input "01-09-2025"
type input "19-08-2025 15:30"
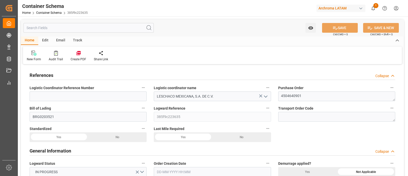
type input "19-08-2025 00:00"
type input "18-08-2025 00:15"
type input "01-09-2025 00:00"
type input "03-09-2025 19:45"
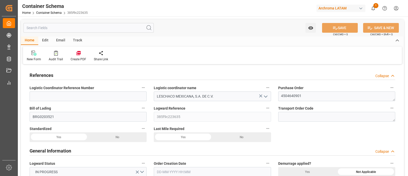
type input "03-09-2025 19:45"
type input "02-09-2025 00:00"
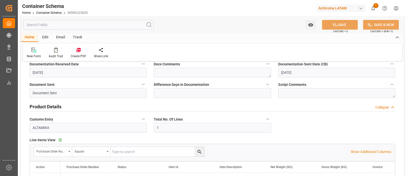
scroll to position [161, 0]
click at [46, 36] on div "Edit" at bounding box center [45, 37] width 14 height 9
click at [102, 53] on div "Schema Edit" at bounding box center [98, 52] width 25 height 11
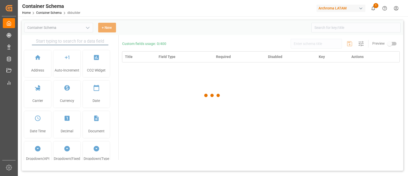
type input "Container Schema"
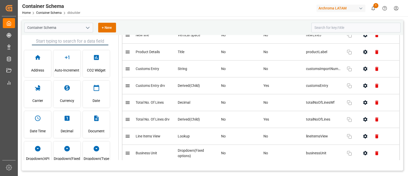
scroll to position [591, 0]
click at [360, 83] on button "button" at bounding box center [365, 85] width 11 height 11
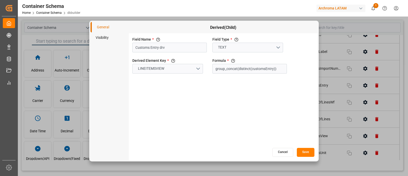
click at [112, 38] on li "Visibility" at bounding box center [110, 37] width 38 height 10
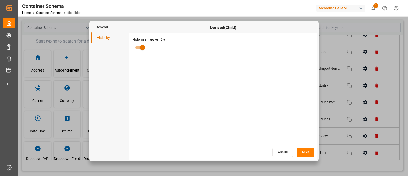
click at [137, 44] on input "primary checkbox" at bounding box center [142, 48] width 29 height 10
checkbox input "false"
click at [301, 150] on button "Save" at bounding box center [306, 152] width 18 height 9
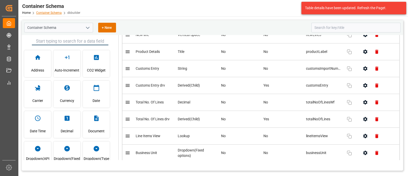
click at [53, 11] on link "Container Schema" at bounding box center [49, 13] width 26 height 4
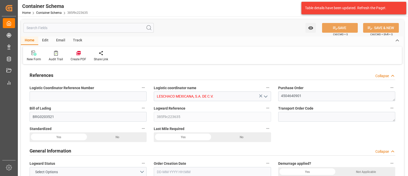
type input "0"
type input "7"
type input "1"
type input "4"
type input "800"
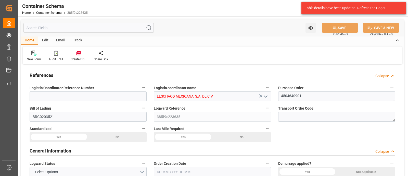
type input "896"
type input "MSC"
type input "Mediterranean Shipping Company"
type input "DEBRV"
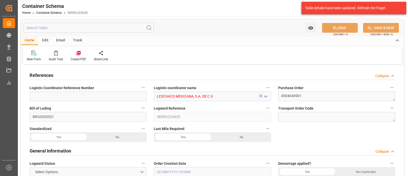
type input "MXATM"
type input "MXVER"
type input "9231822"
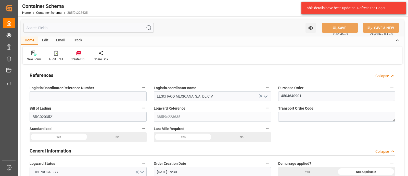
type input "11-08-2025 19:30"
type input "[DATE]"
type input "01-09-2025"
type input "19-08-2025 15:30"
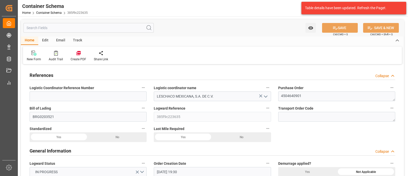
type input "19-08-2025 00:00"
type input "18-08-2025 00:15"
type input "01-09-2025 00:00"
type input "03-09-2025 19:45"
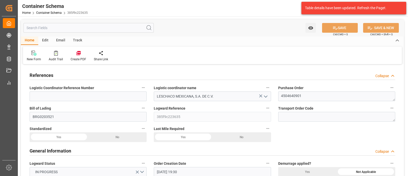
type input "03-09-2025 19:45"
type input "02-09-2025 00:00"
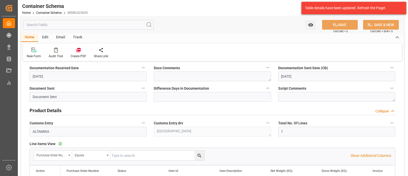
scroll to position [166, 0]
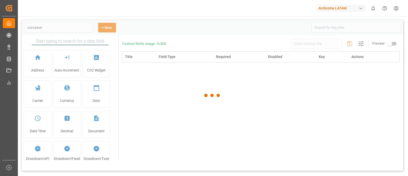
type input "Container Schema"
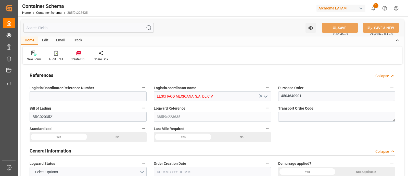
type input "0"
type input "7"
type input "1"
type input "4"
type input "800"
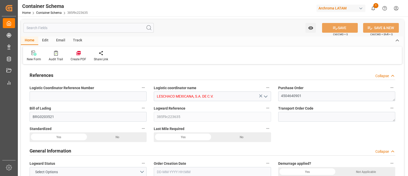
type input "896"
type input "MSC"
type input "Mediterranean Shipping Company"
type input "DEBRV"
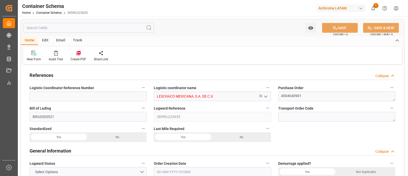
type input "MXATM"
type input "MXVER"
type input "9231822"
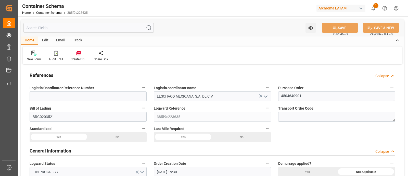
type input "[DATE] 19:30"
type input "[DATE]"
type input "[DATE] 15:30"
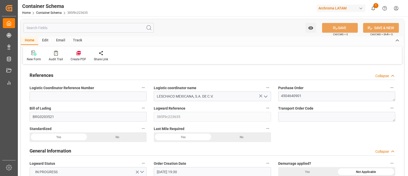
type input "[DATE] 00:00"
type input "[DATE] 00:15"
type input "[DATE] 00:00"
type input "[DATE] 19:45"
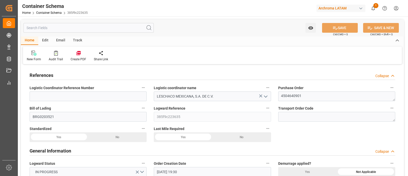
type input "[DATE] 19:45"
type input "[DATE] 00:00"
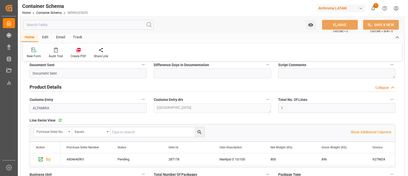
scroll to position [167, 0]
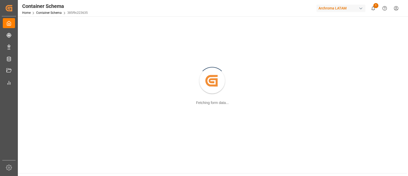
click at [198, 77] on div "Created by potrace 1.15, written by [PERSON_NAME] [DATE]-[DATE]" at bounding box center [212, 81] width 28 height 28
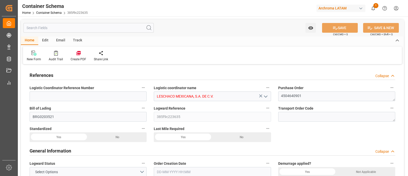
type input "0"
type input "7"
type input "1"
type input "4"
type input "800"
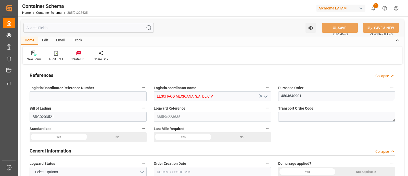
type input "896"
type input "MSC"
type input "Mediterranean Shipping Company"
type input "DEBRV"
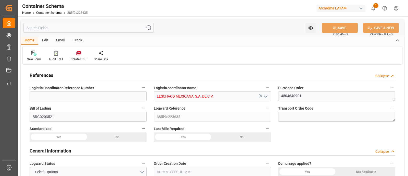
type input "MXATM"
type input "MXVER"
type input "9231822"
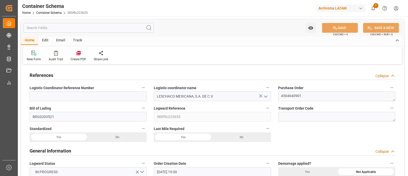
type input "11-08-2025 19:30"
type input "[DATE]"
type input "[DATE] 15:30"
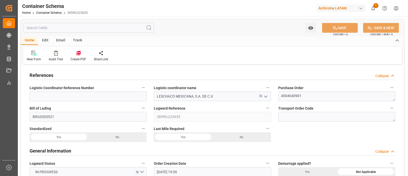
type input "[DATE] 00:00"
type input "[DATE] 00:15"
type input "[DATE] 00:00"
type input "[DATE] 19:45"
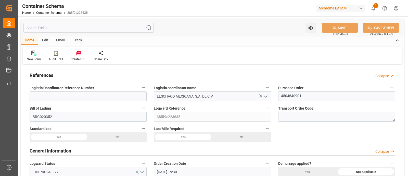
type input "[DATE] 19:45"
type input "[DATE] 00:00"
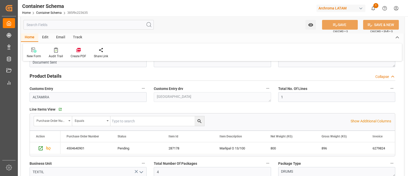
scroll to position [192, 0]
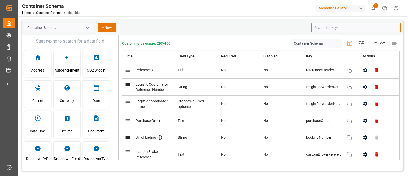
click at [324, 27] on input at bounding box center [355, 28] width 89 height 10
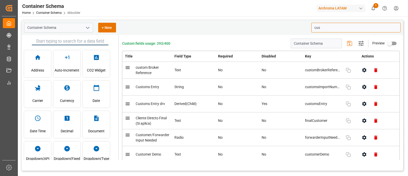
type input "cus"
click at [260, 24] on div "Container Schema + New" at bounding box center [166, 28] width 284 height 10
click at [362, 103] on icon "button" at bounding box center [364, 104] width 4 height 4
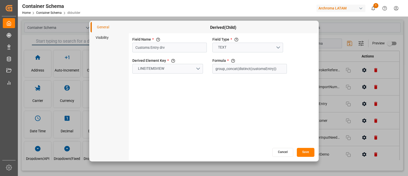
click at [102, 36] on li "Visibility" at bounding box center [110, 37] width 38 height 10
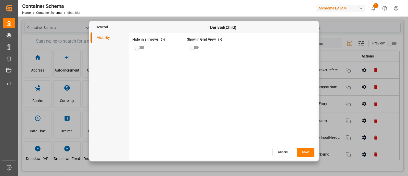
click at [145, 46] on input "primary checkbox" at bounding box center [137, 48] width 29 height 10
checkbox input "true"
click at [306, 154] on button "Save" at bounding box center [306, 152] width 18 height 9
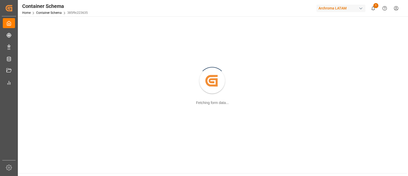
scroll to position [55, 0]
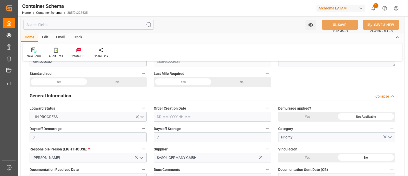
type input "0"
type input "7"
type input "1"
type input "4"
type input "800"
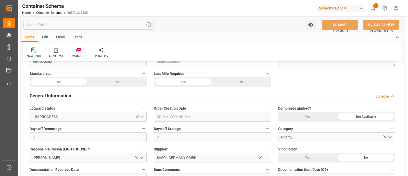
type input "896"
type input "MSC"
type input "Mediterranean Shipping Company"
type input "DEBRV"
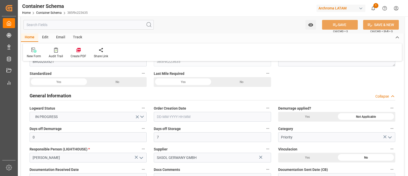
type input "MXATM"
type input "MXVER"
type input "9231822"
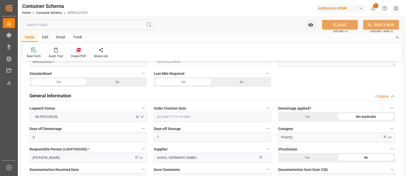
type input "[DATE] 19:30"
type input "[DATE]"
type input "[DATE] 15:30"
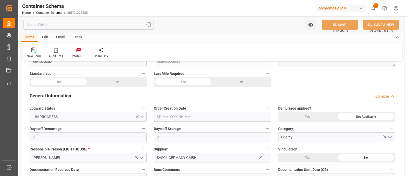
type input "[DATE] 00:00"
type input "[DATE] 00:15"
type input "[DATE] 00:00"
type input "[DATE] 19:45"
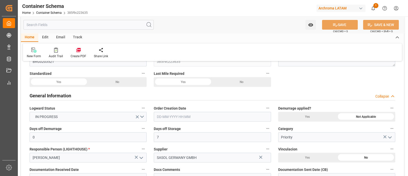
type input "[DATE] 19:45"
type input "[DATE] 00:00"
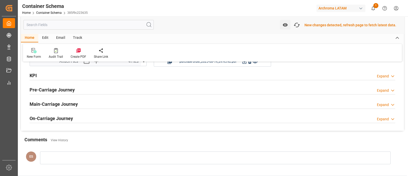
scroll to position [879, 0]
click at [297, 25] on icon "button" at bounding box center [297, 25] width 8 height 6
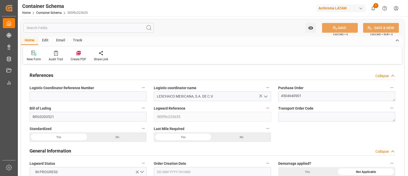
type input "0"
type input "7"
type input "1"
type input "4"
type input "800"
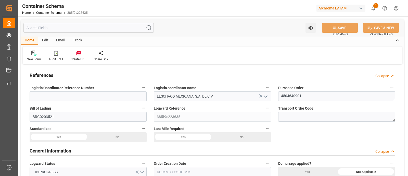
type input "896"
type input "MSC"
type input "Mediterranean Shipping Company"
type input "DEBRV"
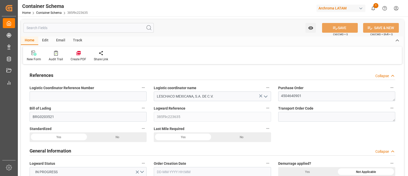
type input "MXVER"
type input "MXATM"
type input "MXVER"
type input "9231822"
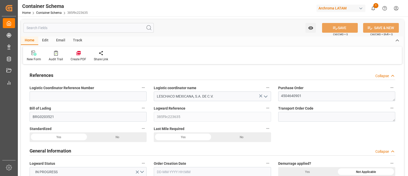
type input "9231822"
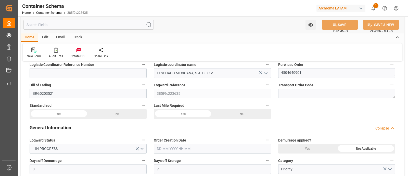
type input "11-08-2025 19:30"
type input "[DATE]"
type input "01-09-2025"
type input "19-08-2025 09:00"
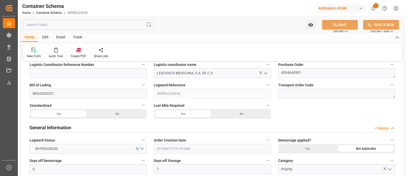
type input "19-08-2025 00:00"
type input "19-08-2025 15:30"
type input "01-09-2025 00:00"
type input "03-09-2025 19:45"
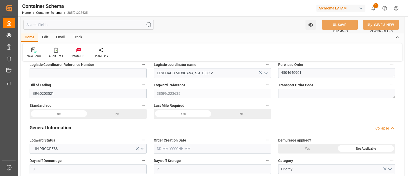
type input "03-09-2025 19:45"
type input "02-09-2025 00:00"
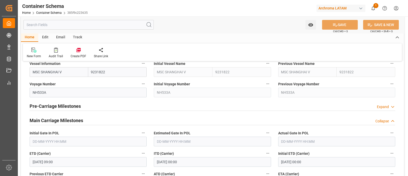
scroll to position [584, 0]
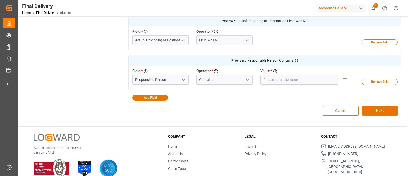
scroll to position [166, 0]
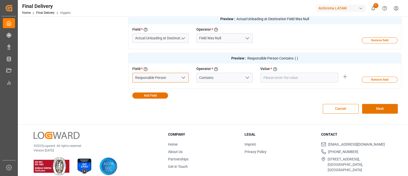
click at [174, 78] on input "Responsible Person" at bounding box center [160, 78] width 56 height 10
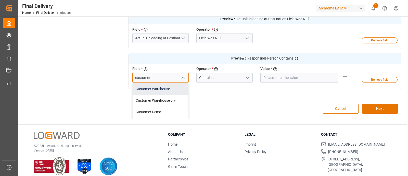
click at [166, 86] on div "Customer Warehouse" at bounding box center [161, 88] width 56 height 11
type input "Customer Warehouse"
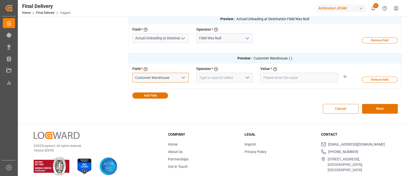
type input "Customer Warehouse"
click at [244, 77] on icon "open menu" at bounding box center [247, 77] width 6 height 6
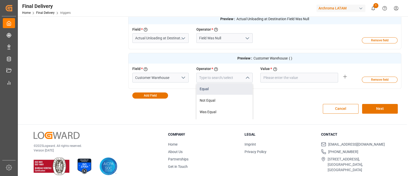
click at [221, 87] on div "Equal" at bounding box center [225, 88] width 56 height 11
type input "Equal"
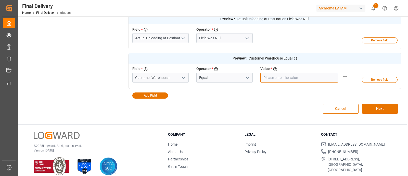
click at [267, 76] on input "text" at bounding box center [299, 78] width 78 height 10
paste input "ARCHROMA [GEOGRAPHIC_DATA] S DE RL DE CV ([GEOGRAPHIC_DATA][PERSON_NAME])"
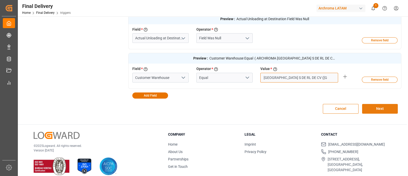
type input "ARCHROMA [GEOGRAPHIC_DATA] S DE RL DE CV ([GEOGRAPHIC_DATA][PERSON_NAME])"
click at [378, 106] on button "Next" at bounding box center [380, 109] width 36 height 10
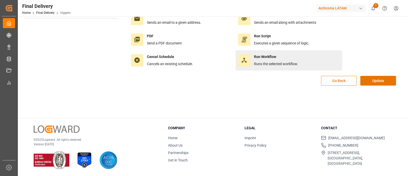
scroll to position [0, 0]
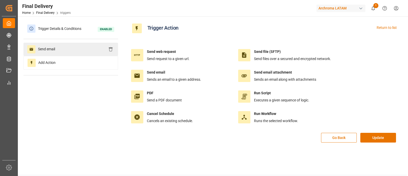
click at [71, 53] on div "Send email" at bounding box center [70, 49] width 95 height 13
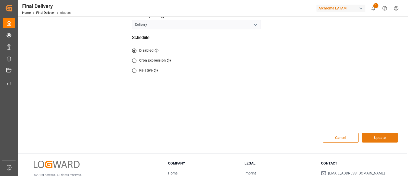
click at [374, 133] on button "Update" at bounding box center [380, 138] width 36 height 10
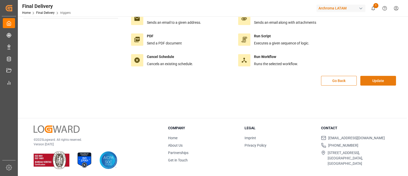
click at [371, 82] on button "Update" at bounding box center [378, 81] width 36 height 10
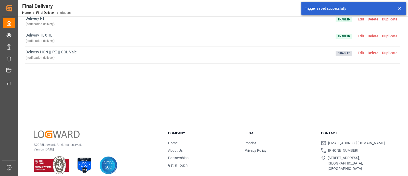
scroll to position [0, 0]
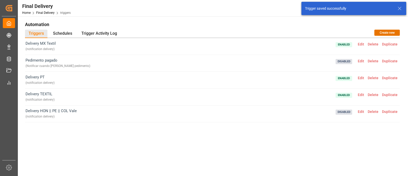
click at [361, 43] on span "Edit" at bounding box center [361, 44] width 10 height 4
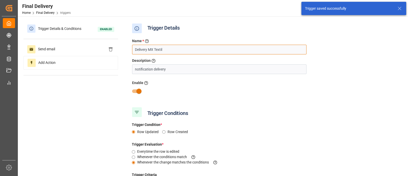
click at [223, 46] on input "Delivery MX Textil" at bounding box center [219, 50] width 174 height 10
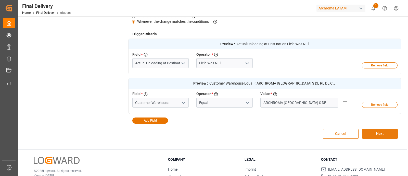
type input "Delivery MX Textil Santa Clara"
click at [382, 135] on button "Next" at bounding box center [380, 134] width 36 height 10
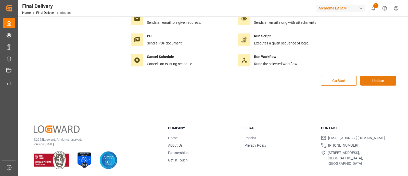
click at [370, 84] on button "Update" at bounding box center [378, 81] width 36 height 10
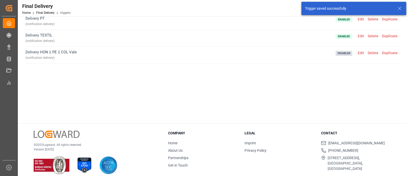
scroll to position [0, 0]
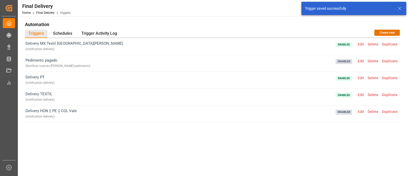
click at [391, 45] on span "Duplicate" at bounding box center [389, 44] width 19 height 4
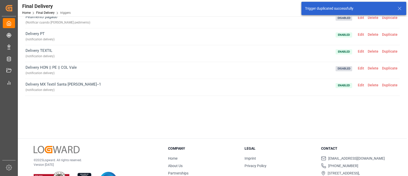
click at [362, 84] on span "Edit" at bounding box center [361, 85] width 10 height 4
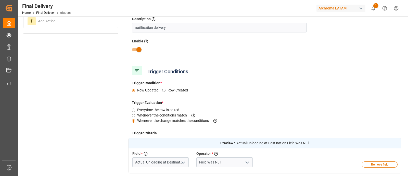
click at [135, 51] on input "checkbox" at bounding box center [138, 50] width 29 height 10
checkbox input "false"
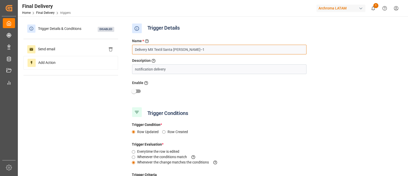
drag, startPoint x: 164, startPoint y: 49, endPoint x: 212, endPoint y: 51, distance: 48.2
click at [212, 51] on input "Delivery MX Textil Santa Clara--1" at bounding box center [219, 50] width 174 height 10
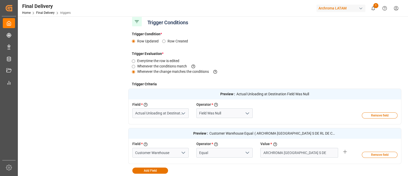
scroll to position [112, 0]
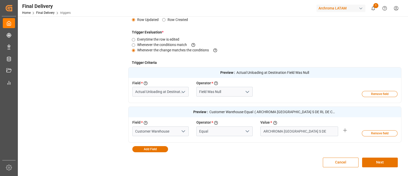
type input "Delivery MX Textil Salvatierra"
click at [283, 129] on input "ARCHROMA [GEOGRAPHIC_DATA] S DE RL DE CV ([GEOGRAPHIC_DATA][PERSON_NAME])" at bounding box center [299, 131] width 78 height 10
paste input "S.A. DE C.V. (SALVATIER"
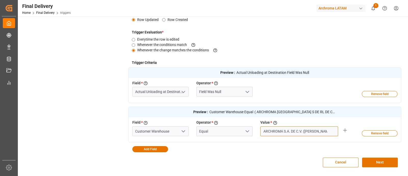
scroll to position [0, 1]
type input "ARCHROMA S.A. DE C.V. ([PERSON_NAME])"
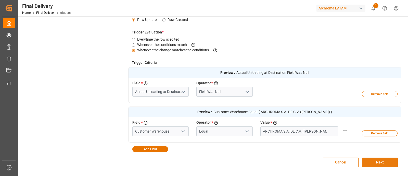
click at [370, 159] on button "Next" at bounding box center [380, 162] width 36 height 10
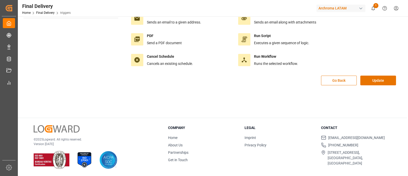
scroll to position [57, 0]
click at [368, 82] on button "Update" at bounding box center [378, 81] width 36 height 10
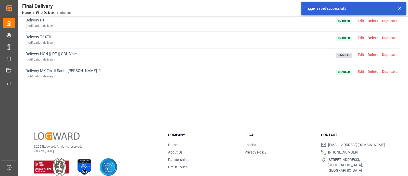
scroll to position [59, 0]
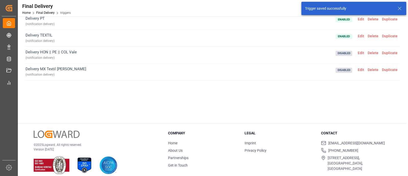
click at [359, 69] on span "Edit" at bounding box center [361, 70] width 10 height 4
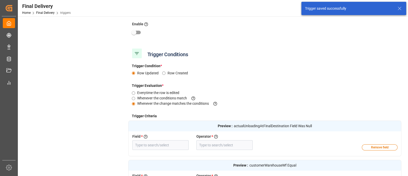
type input "Actual Unloading at Destination"
type input "Field Was Null"
type input "Customer Warehouse"
type input "Equal"
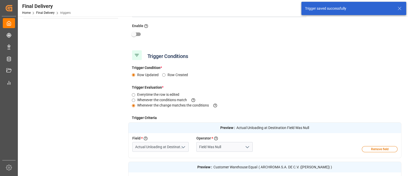
click at [140, 33] on input "checkbox" at bounding box center [133, 34] width 29 height 10
checkbox input "true"
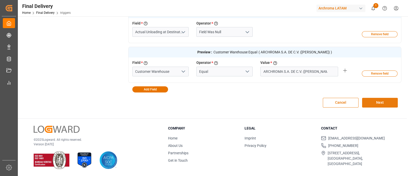
click at [377, 102] on button "Next" at bounding box center [380, 103] width 36 height 10
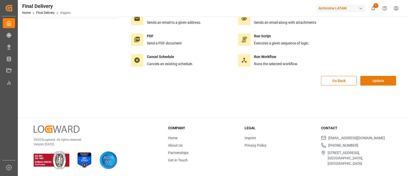
click at [373, 81] on button "Update" at bounding box center [378, 81] width 36 height 10
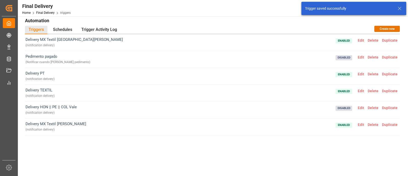
scroll to position [3, 0]
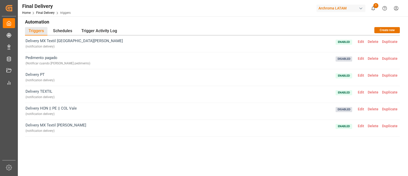
click at [386, 125] on span "Duplicate" at bounding box center [389, 126] width 19 height 4
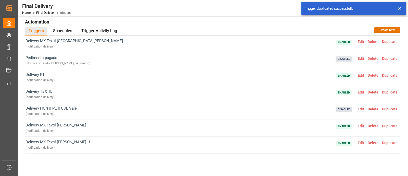
scroll to position [0, 0]
click at [360, 143] on span "Edit" at bounding box center [361, 143] width 10 height 4
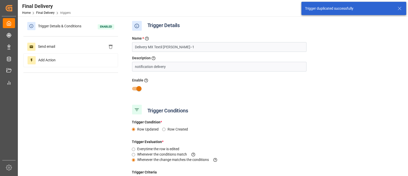
scroll to position [1, 0]
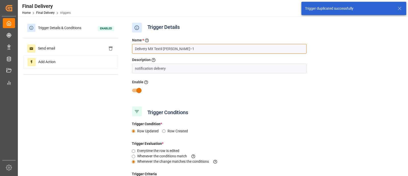
drag, startPoint x: 164, startPoint y: 48, endPoint x: 231, endPoint y: 48, distance: 66.6
click at [231, 48] on input "Delivery MX Textil Salvatierra--1" at bounding box center [219, 49] width 174 height 10
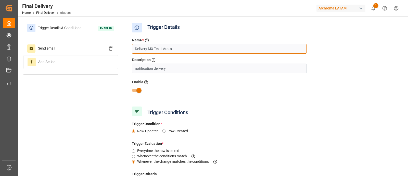
type input "Delivery MX Textil Atoto"
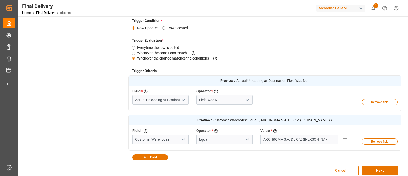
scroll to position [122, 0]
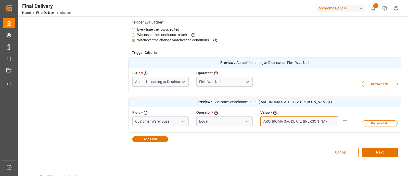
click at [289, 120] on input "ARCHROMA S.A. DE C.V. ([PERSON_NAME])" at bounding box center [299, 121] width 78 height 10
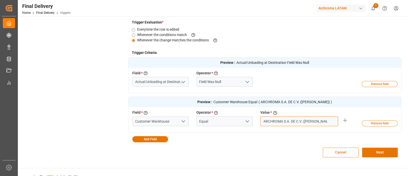
paste input "LMACÉN ATOTONILQUILLO"
type input "ALMACÉN ATOTONILQUILLO"
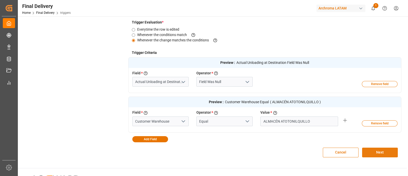
click at [381, 151] on button "Next" at bounding box center [380, 152] width 36 height 10
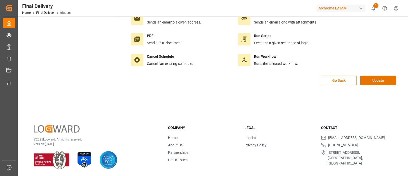
scroll to position [57, 0]
click at [372, 81] on button "Update" at bounding box center [378, 81] width 36 height 10
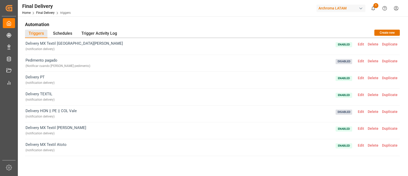
scroll to position [0, 0]
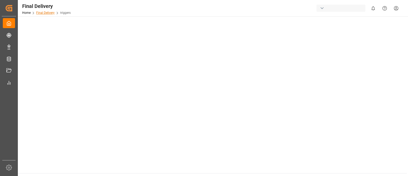
click at [49, 13] on link "Final Delivery" at bounding box center [45, 13] width 18 height 4
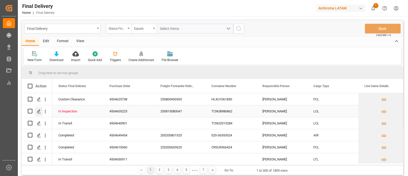
click at [39, 113] on div "Press SPACE to select this row." at bounding box center [39, 111] width 8 height 9
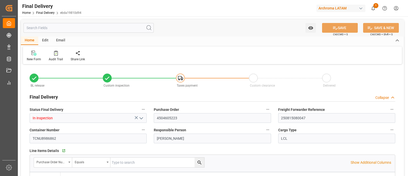
type input "5"
type input "[DATE]"
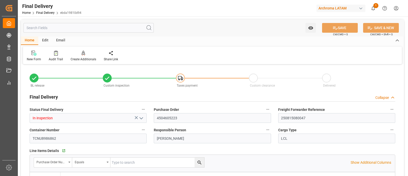
type input "[DATE]"
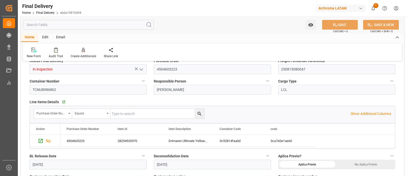
scroll to position [49, 0]
click at [142, 69] on icon "open menu" at bounding box center [141, 69] width 6 height 6
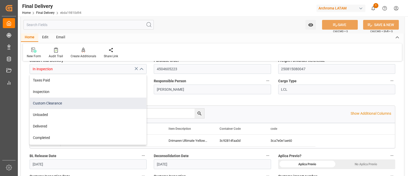
scroll to position [0, 0]
click at [192, 99] on div "Line Items Details   Go to Line Items Grid" at bounding box center [213, 102] width 366 height 8
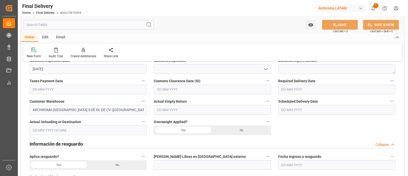
scroll to position [167, 0]
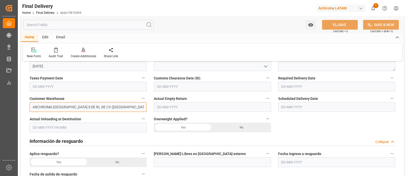
click at [129, 105] on input "ARCHROMA [GEOGRAPHIC_DATA] S DE RL DE CV ([GEOGRAPHIC_DATA][PERSON_NAME])" at bounding box center [88, 107] width 117 height 10
drag, startPoint x: 129, startPoint y: 105, endPoint x: 32, endPoint y: 108, distance: 97.5
click at [32, 108] on input "ARCHROMA [GEOGRAPHIC_DATA] S DE RL DE CV ([GEOGRAPHIC_DATA][PERSON_NAME])" at bounding box center [88, 107] width 117 height 10
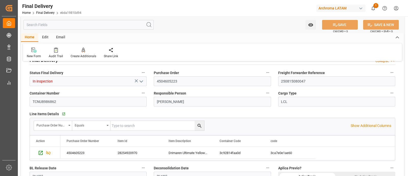
scroll to position [0, 0]
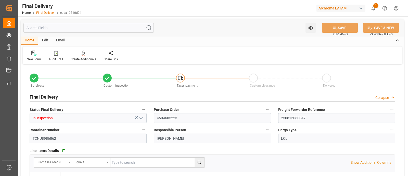
click at [50, 13] on link "Final Delivery" at bounding box center [45, 13] width 18 height 4
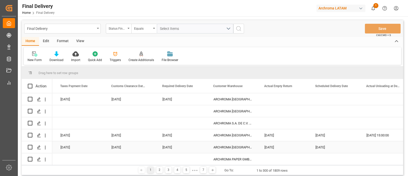
scroll to position [0, 661]
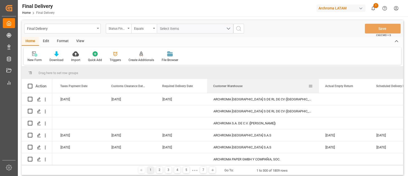
drag, startPoint x: 257, startPoint y: 88, endPoint x: 318, endPoint y: 89, distance: 61.0
click at [318, 89] on div at bounding box center [319, 86] width 2 height 14
click at [269, 124] on div "ARCHROMA S.A. DE C.V. ([PERSON_NAME])" at bounding box center [263, 123] width 112 height 12
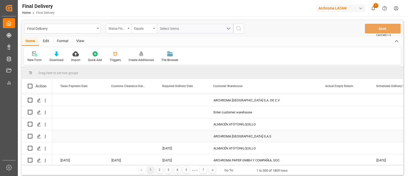
scroll to position [215, 0]
click at [271, 124] on div "ALMACÉN ATOTONILQUILLO" at bounding box center [263, 124] width 112 height 12
